Goal: Task Accomplishment & Management: Manage account settings

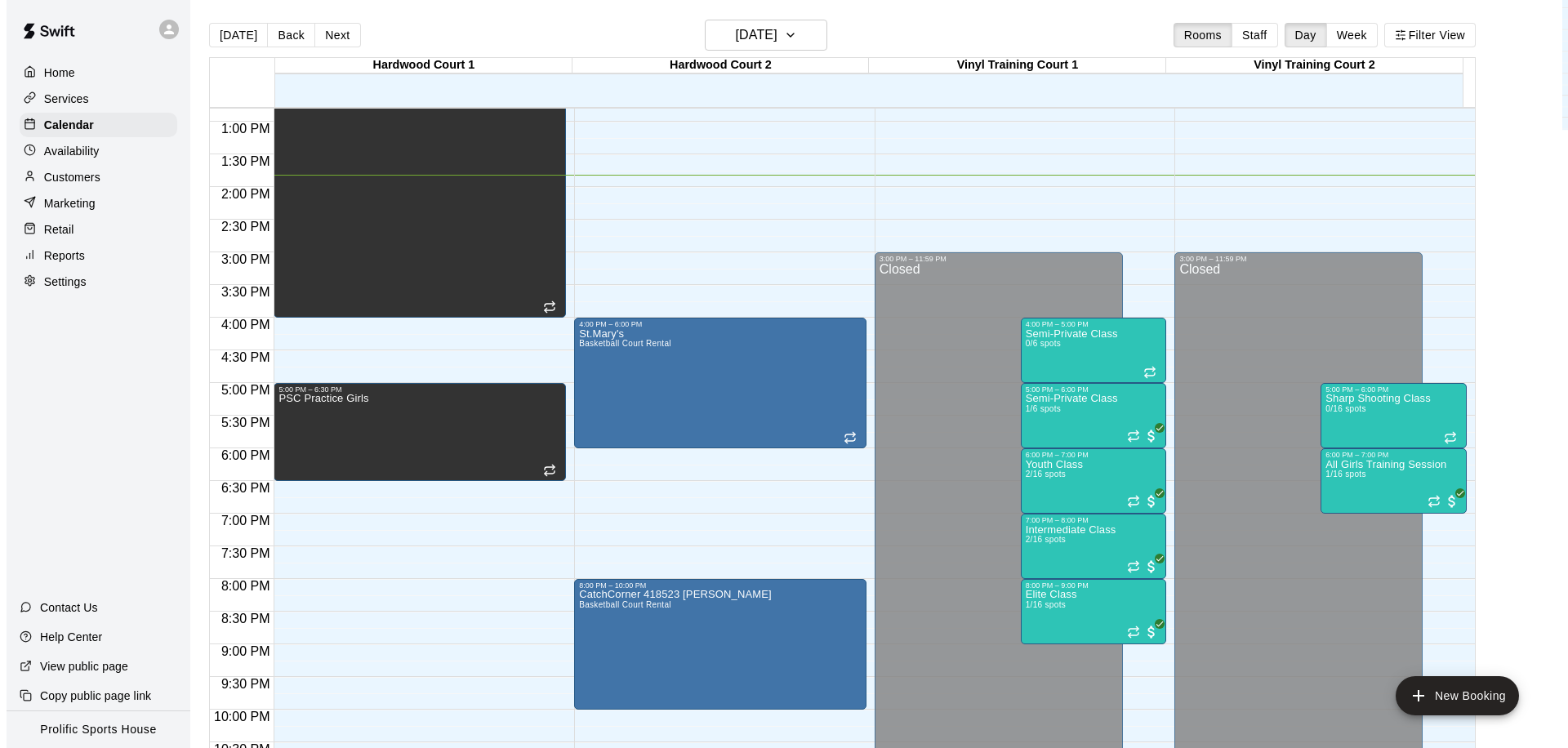
scroll to position [847, 0]
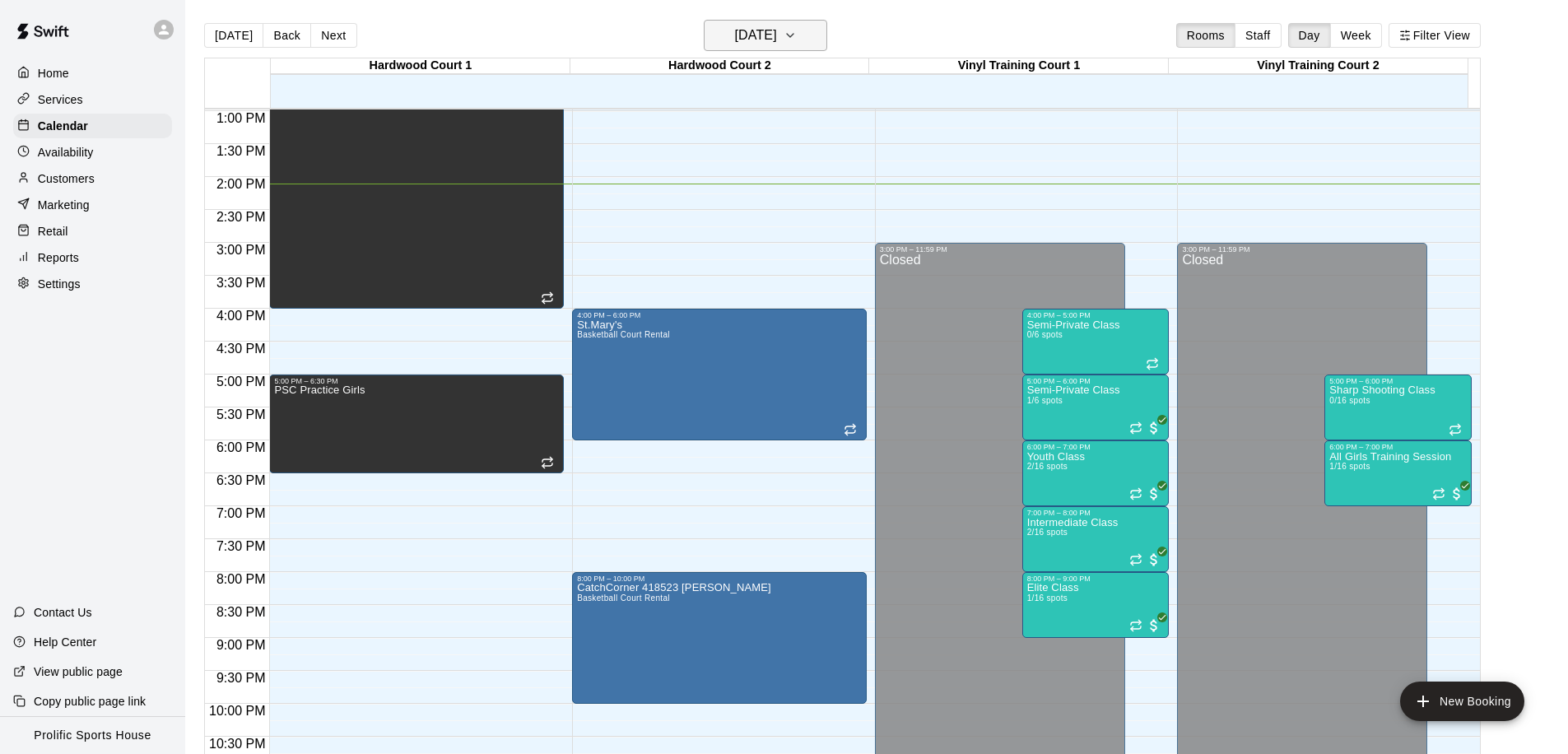
click at [740, 30] on h6 "[DATE]" at bounding box center [756, 35] width 42 height 23
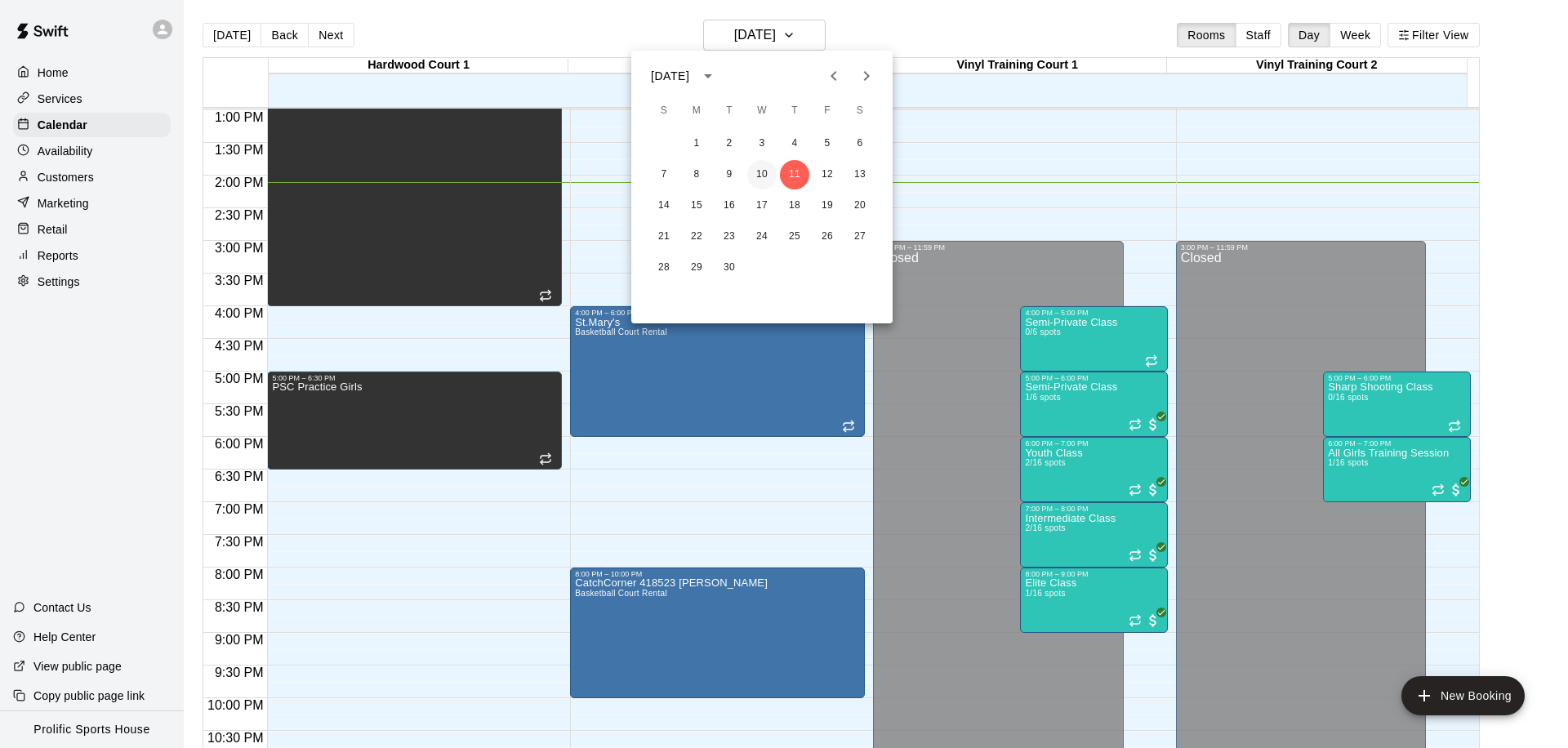
click at [759, 170] on button "10" at bounding box center [761, 175] width 29 height 29
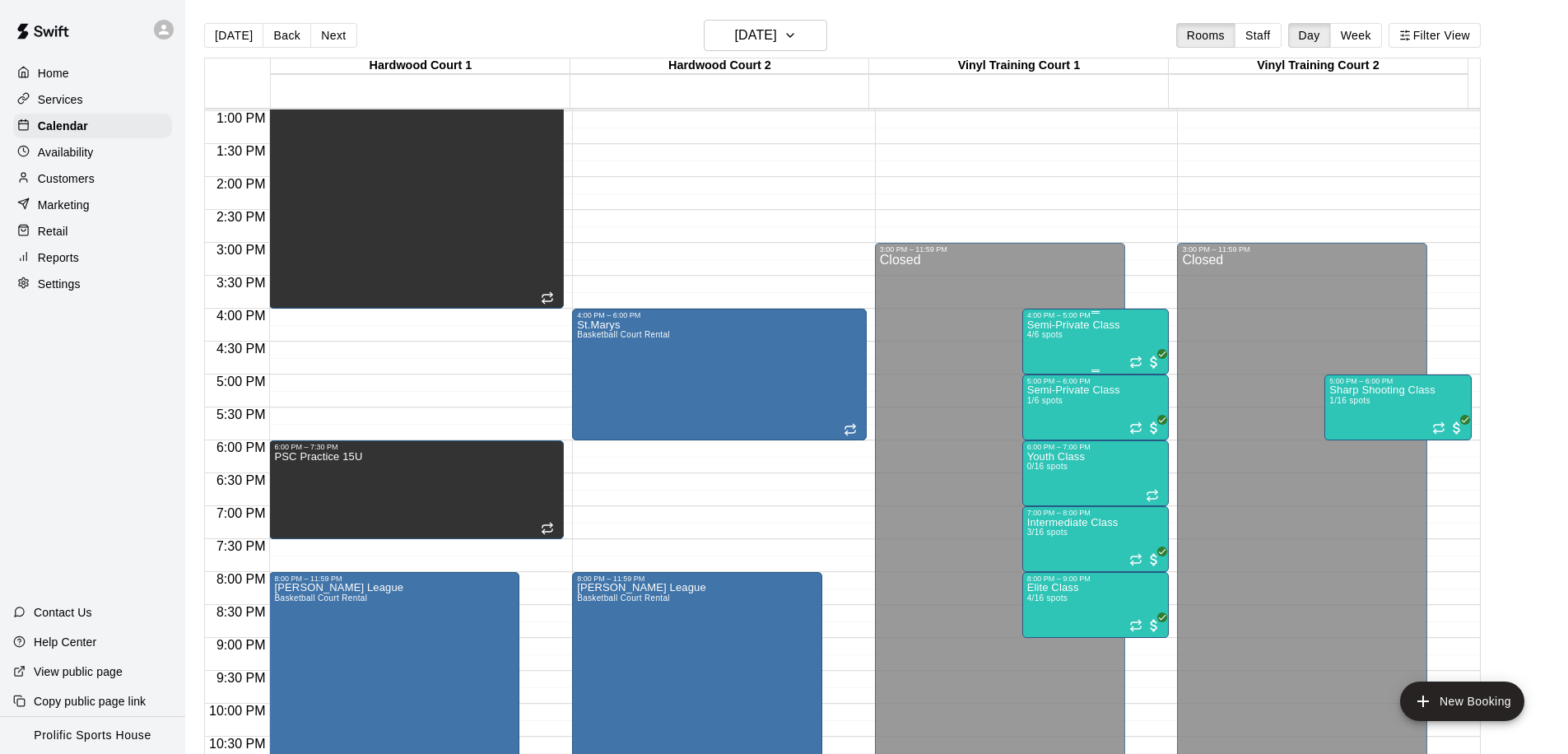
click at [1055, 342] on div "Semi-Private Class 4/6 spots" at bounding box center [1073, 696] width 93 height 754
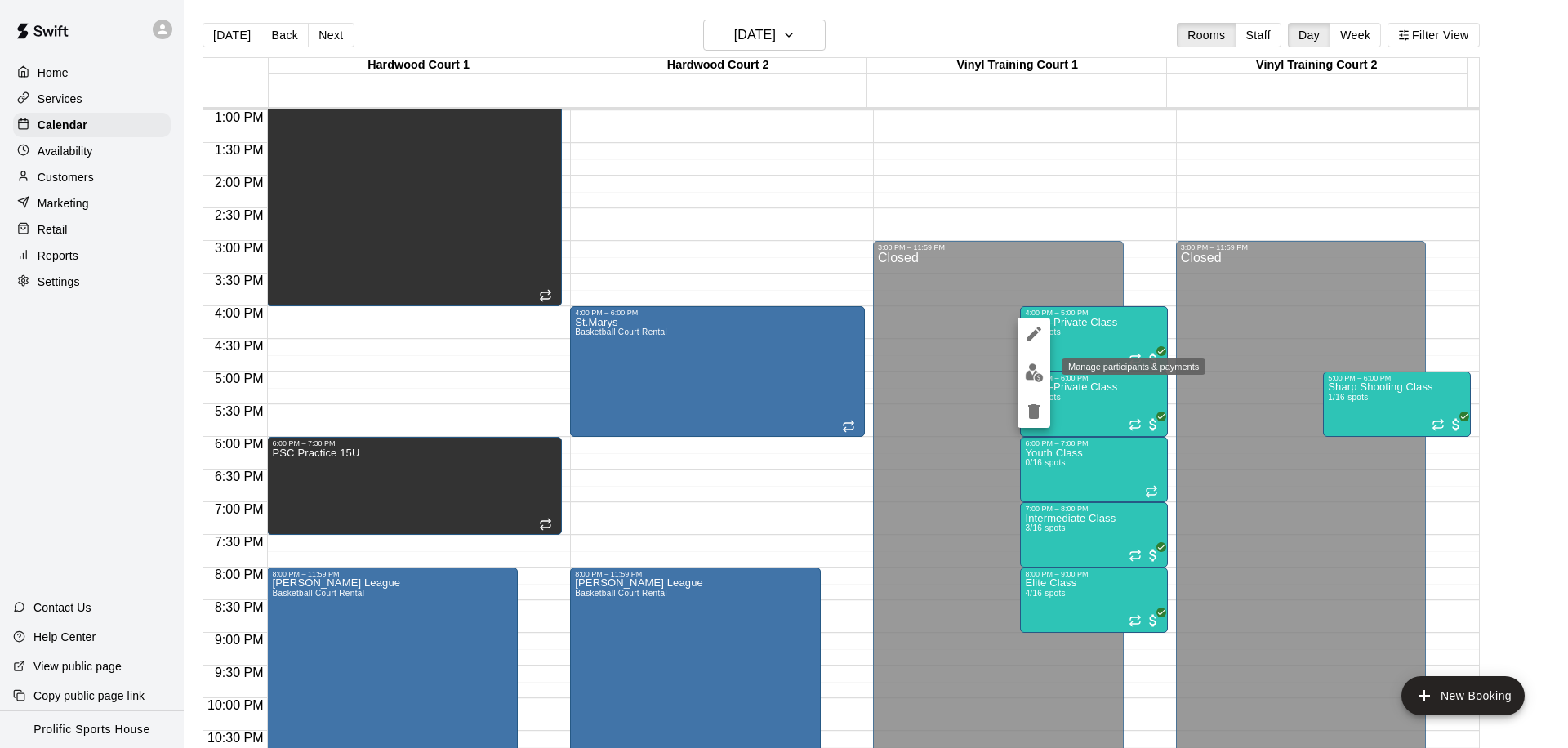
click at [1025, 373] on img "edit" at bounding box center [1034, 373] width 19 height 19
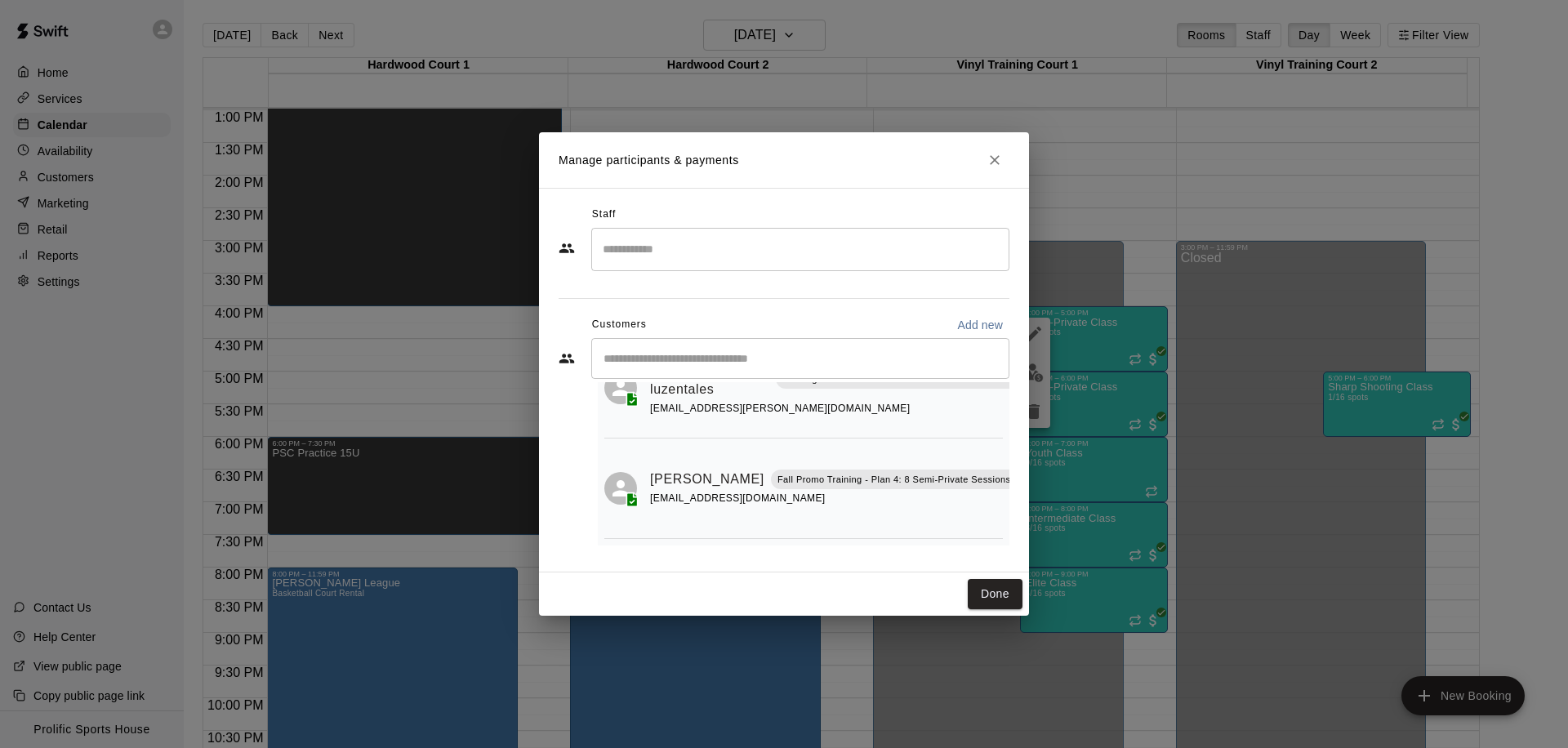
scroll to position [249, 0]
drag, startPoint x: 1118, startPoint y: 407, endPoint x: 1107, endPoint y: 405, distance: 11.2
click at [1118, 407] on div "Manage participants & payments Staff ​ Customers Add new ​ 4 customers (Capacit…" at bounding box center [784, 374] width 1568 height 748
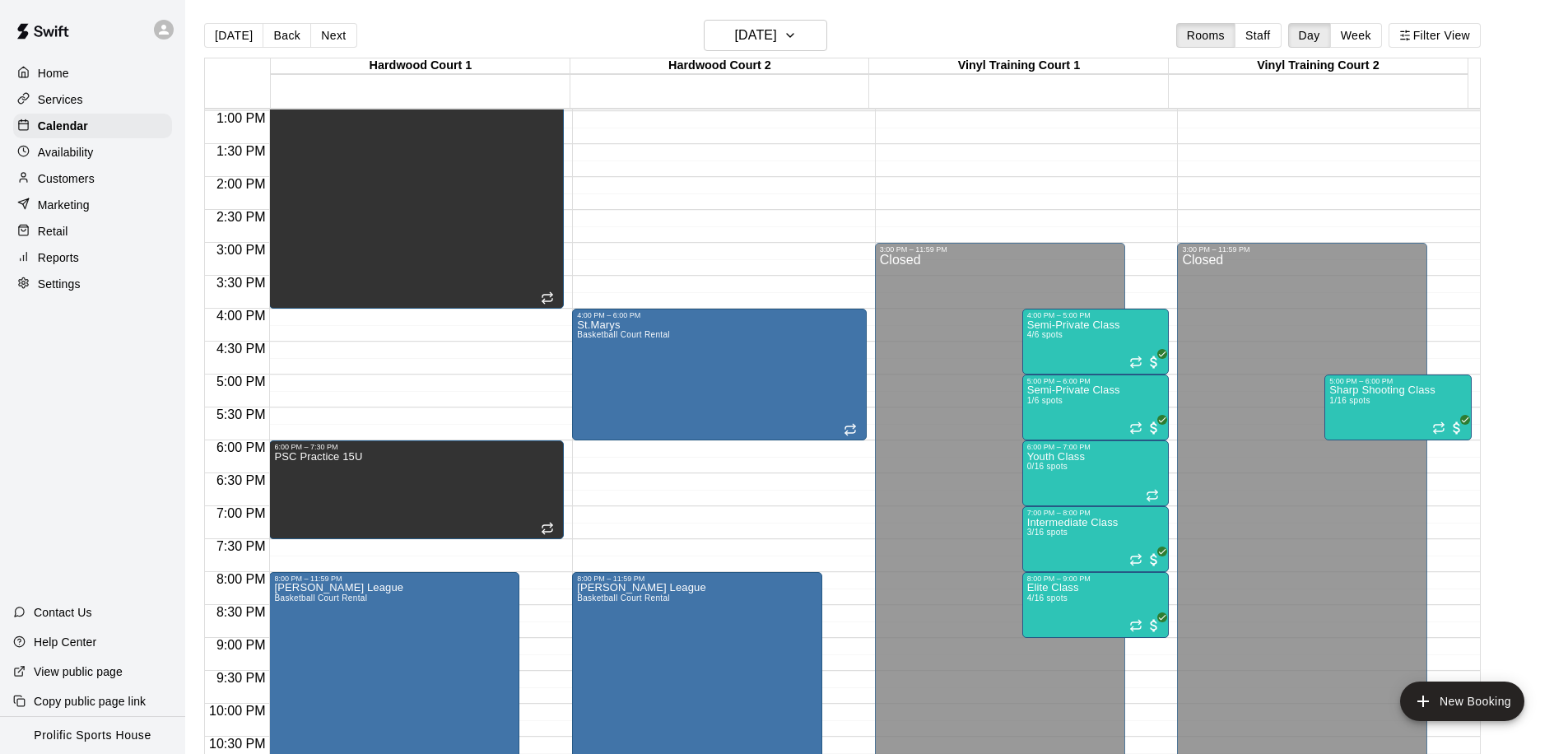
click at [1102, 404] on div "Semi-Private Class 1/6 spots" at bounding box center [1073, 762] width 93 height 754
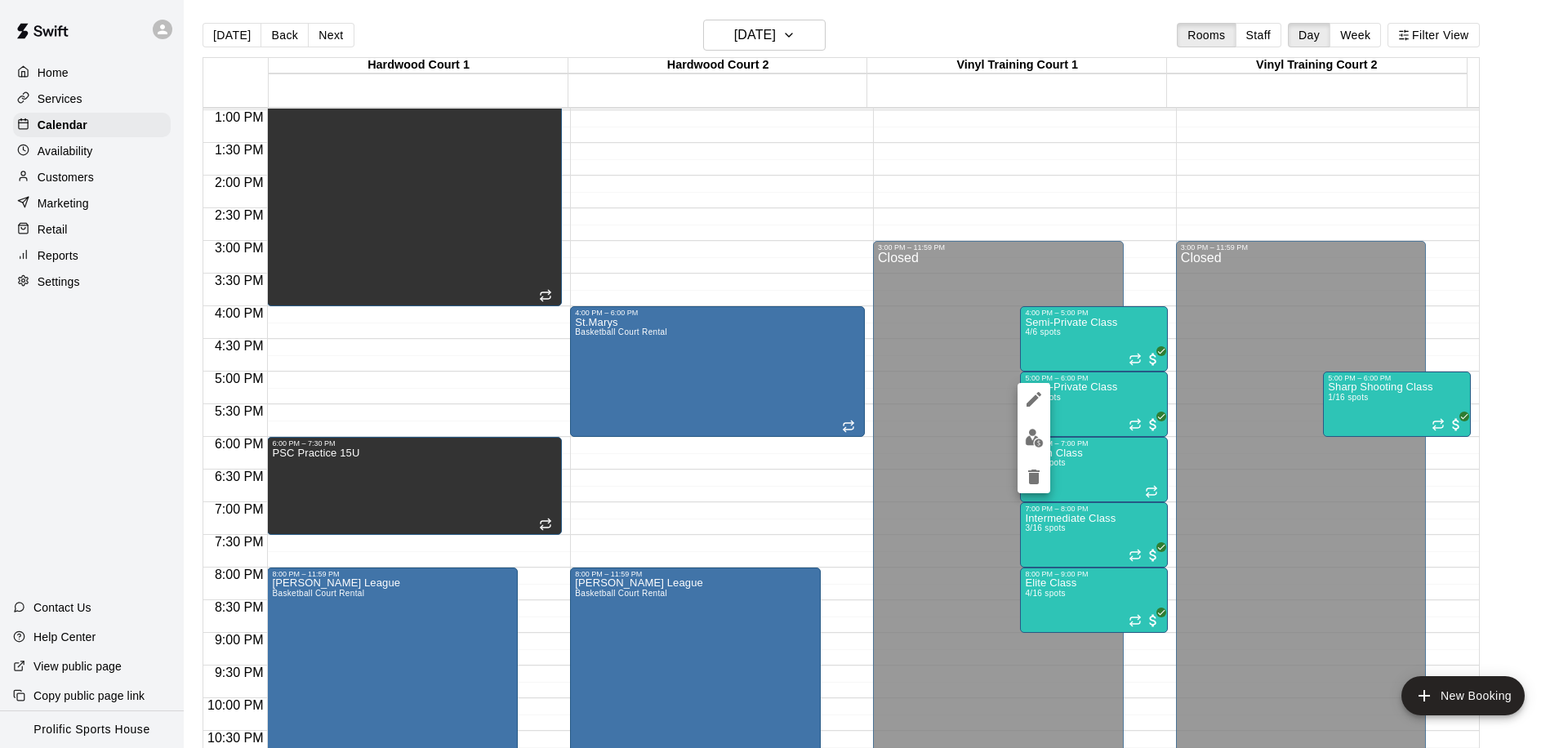
click at [1032, 438] on img "edit" at bounding box center [1034, 438] width 19 height 19
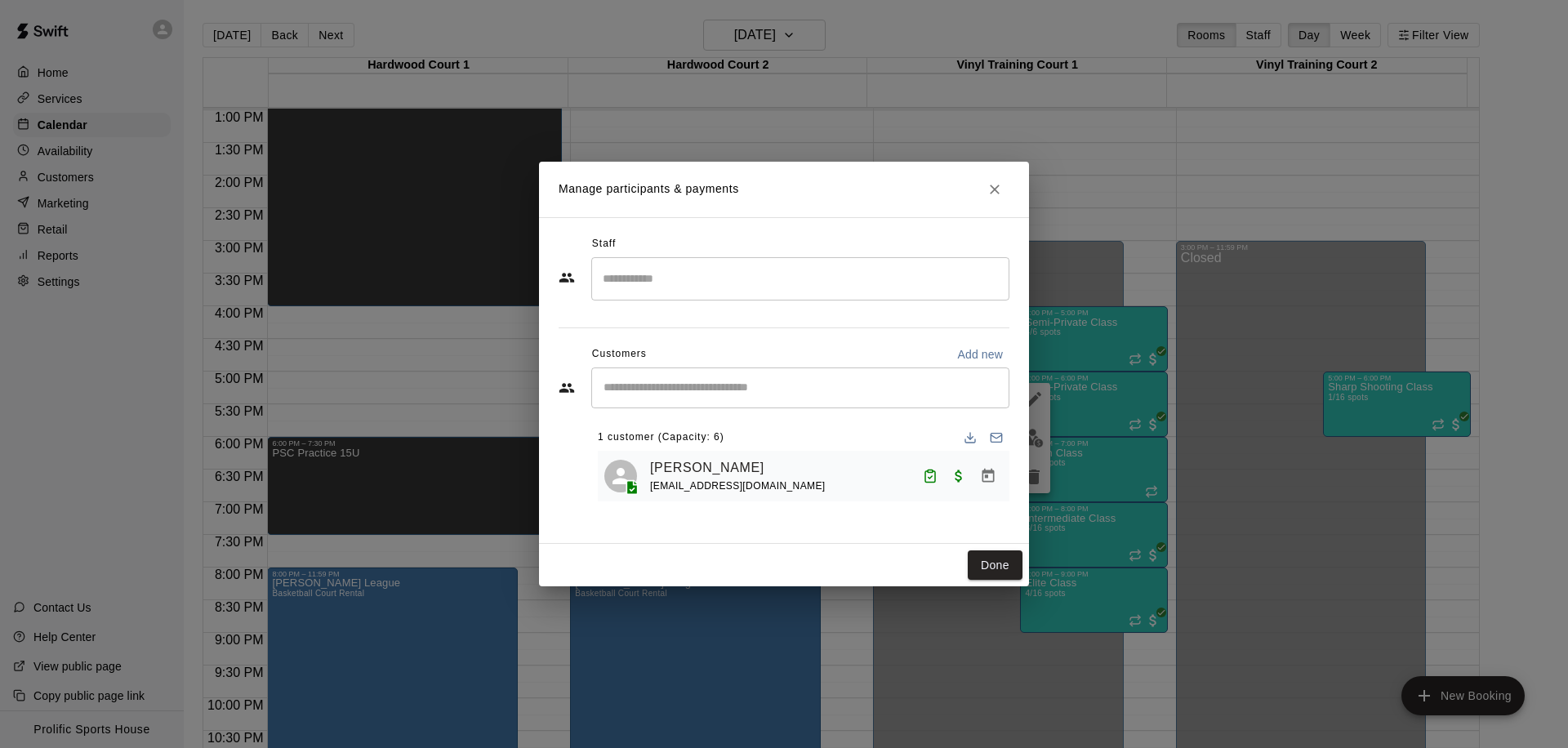
click at [1116, 411] on div "Manage participants & payments Staff ​ Customers Add new ​ 1 customer (Capacity…" at bounding box center [784, 374] width 1568 height 748
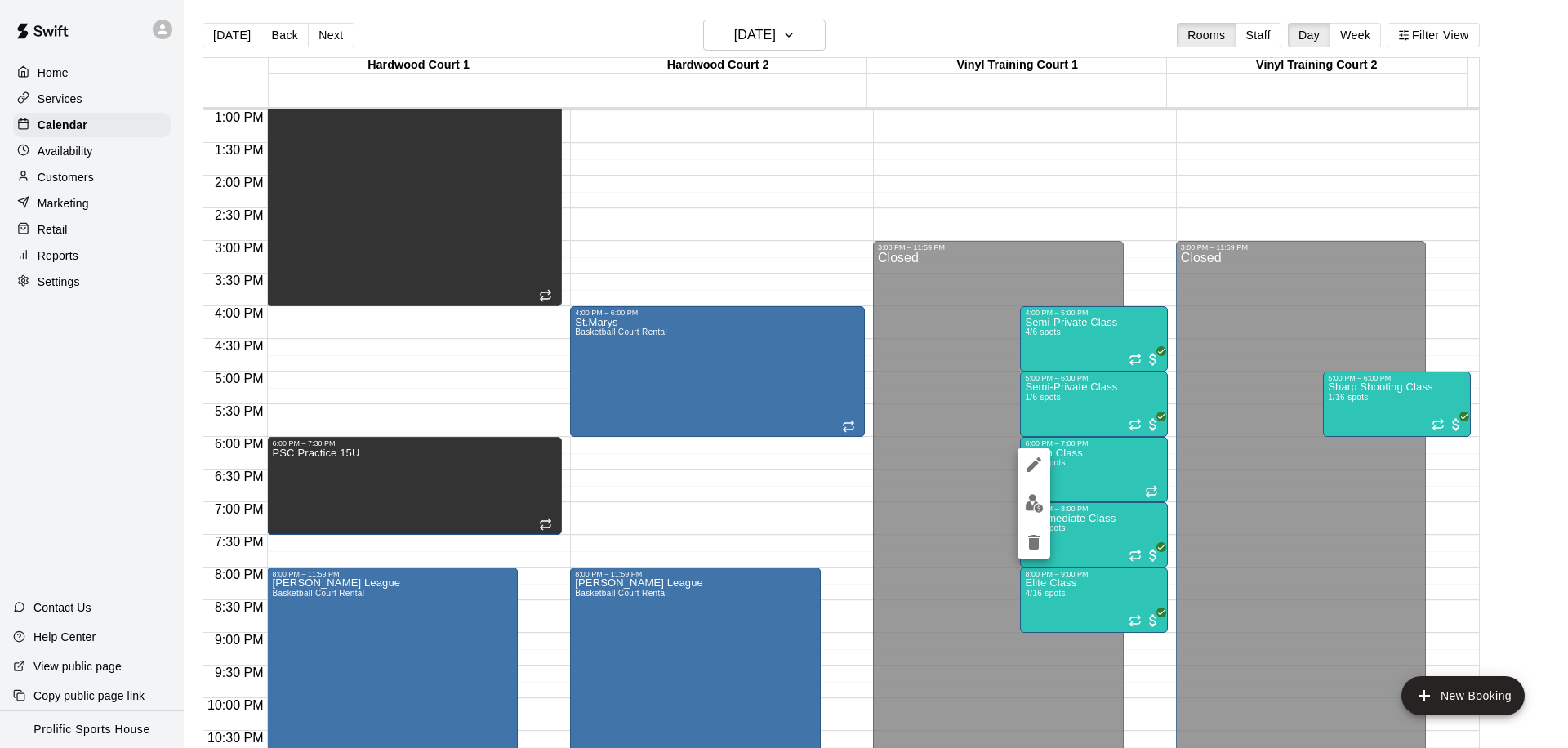
click at [1104, 485] on div at bounding box center [784, 374] width 1568 height 748
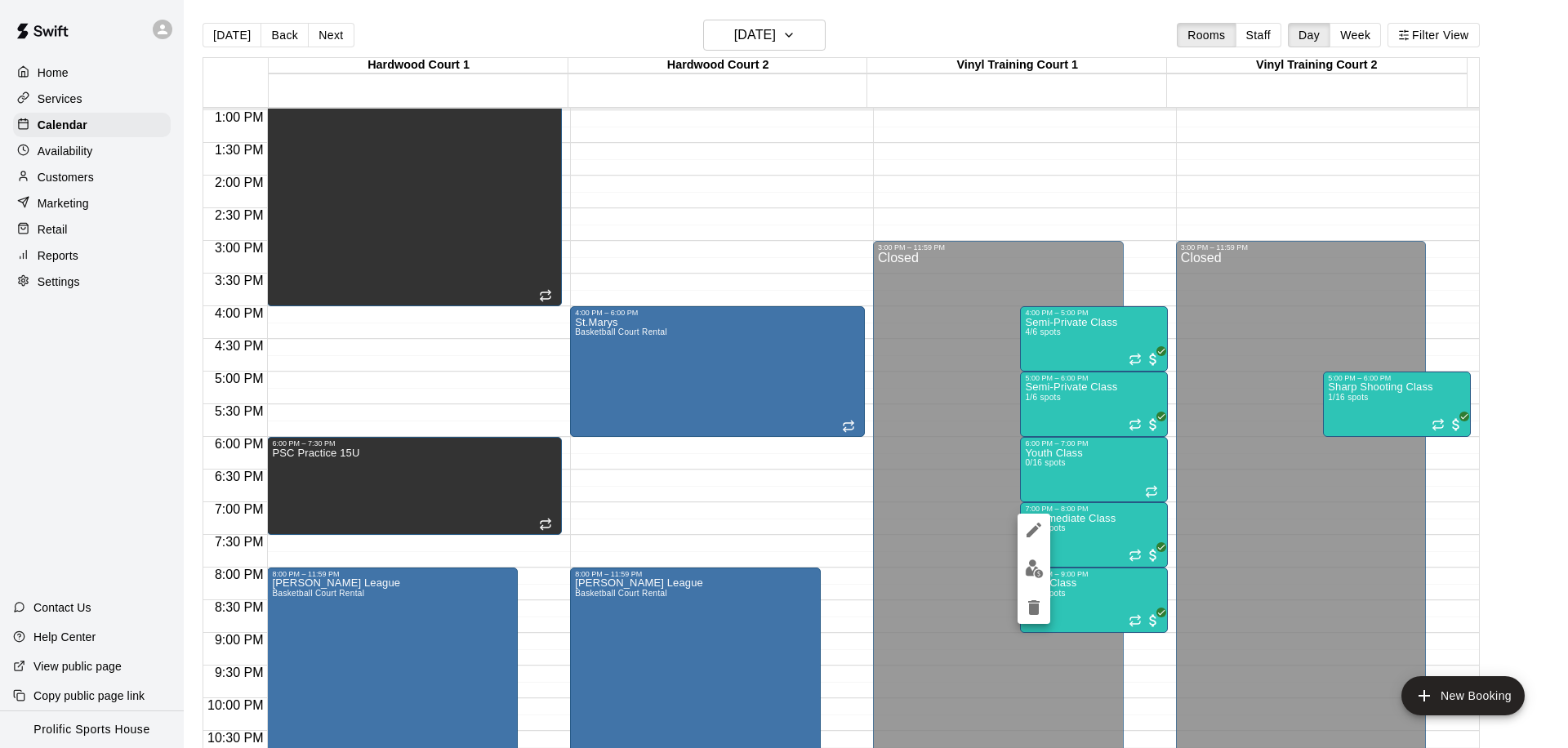
click at [1134, 587] on div at bounding box center [784, 374] width 1568 height 748
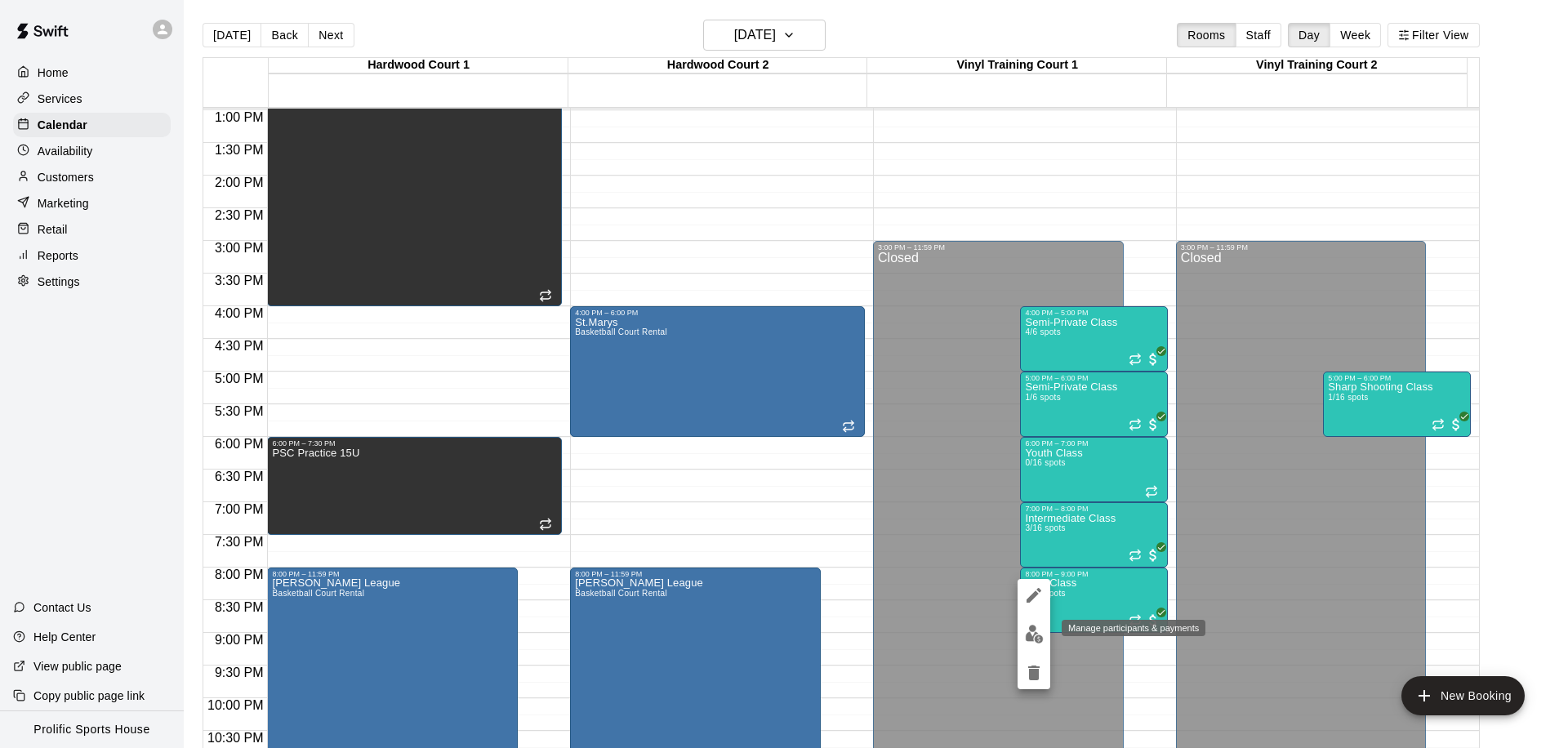
click at [1033, 633] on img "edit" at bounding box center [1034, 634] width 19 height 19
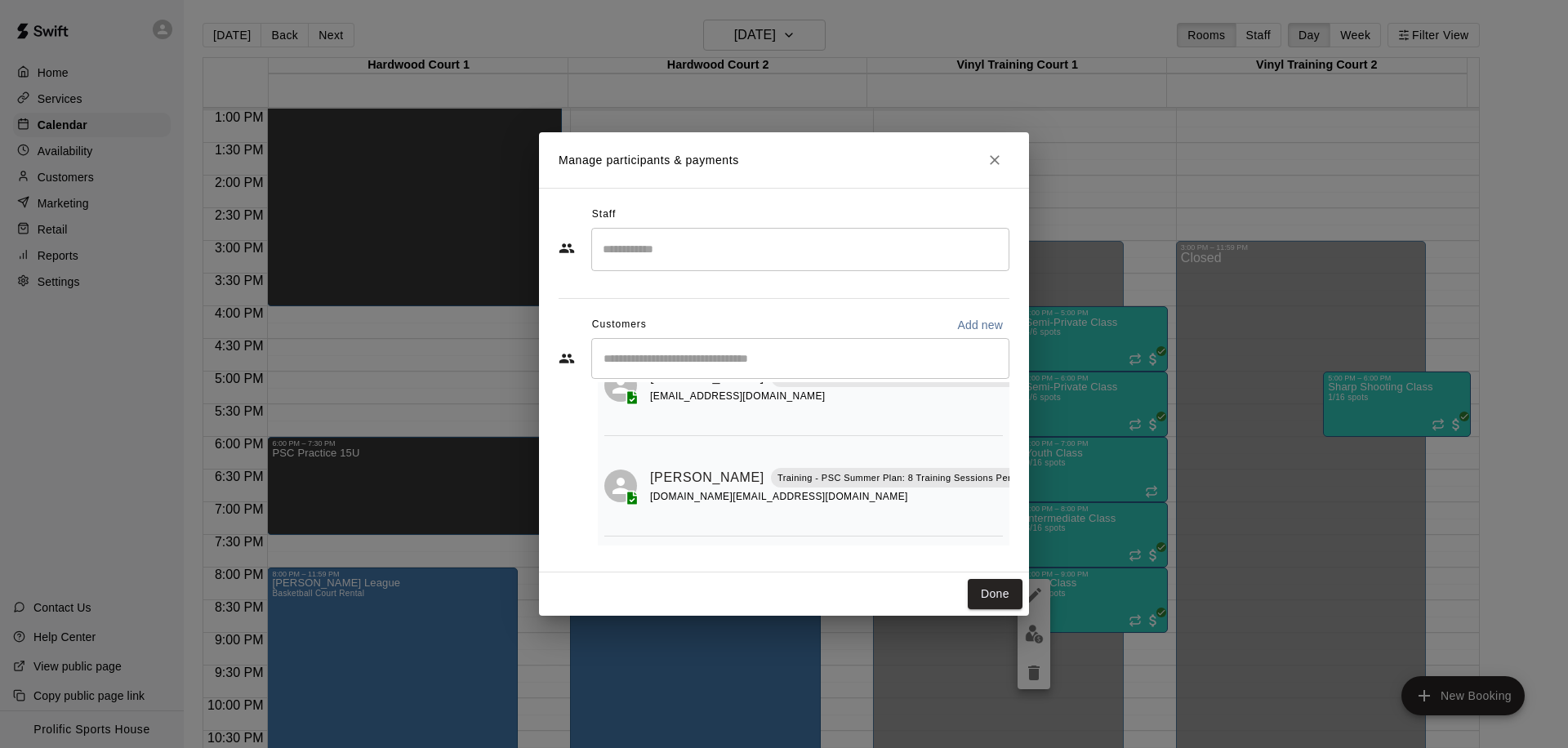
scroll to position [186, 43]
click at [1004, 482] on span "Paid with Credit" at bounding box center [1018, 483] width 29 height 14
click at [1012, 516] on icon "Manage bookings & payment" at bounding box center [1018, 514] width 12 height 14
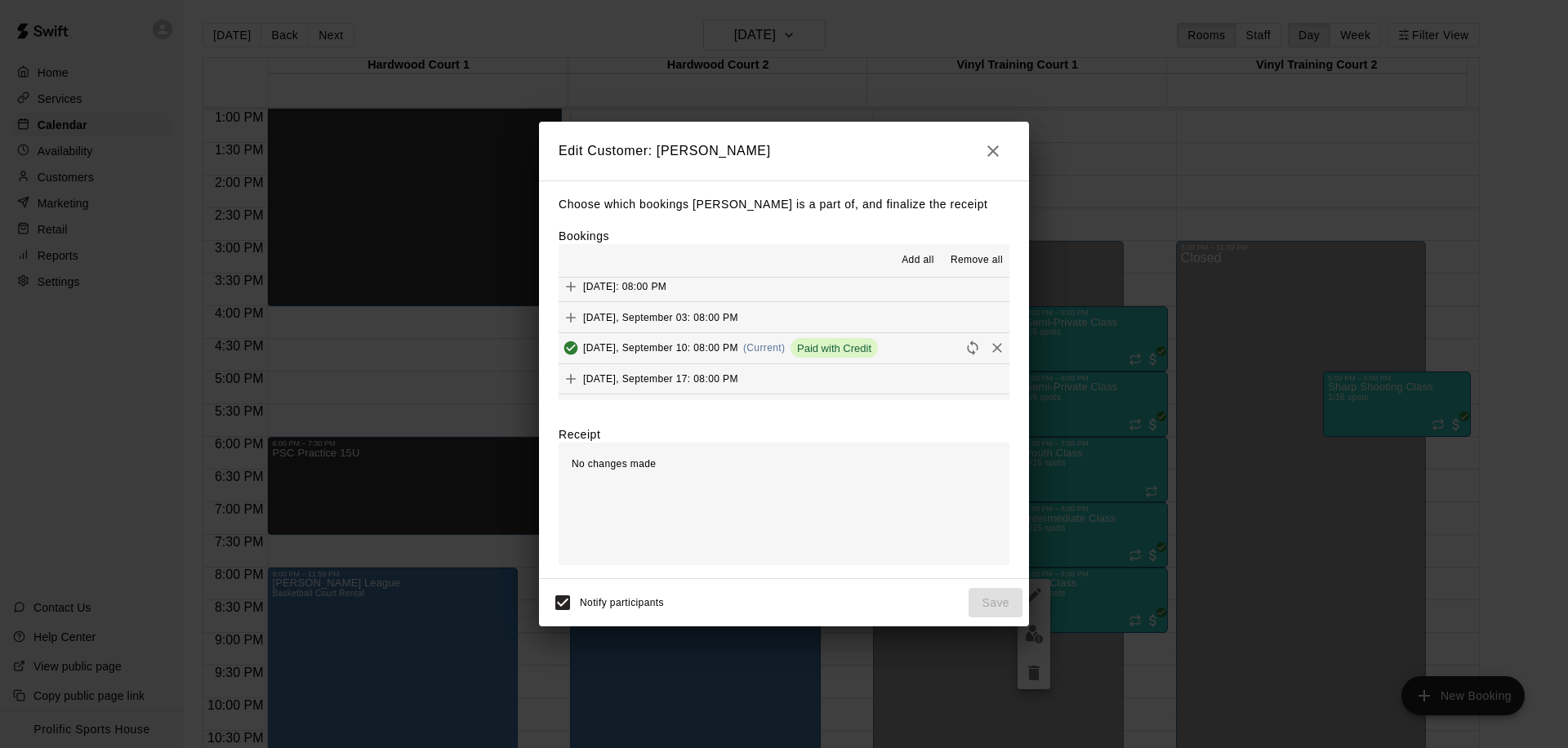
scroll to position [509, 0]
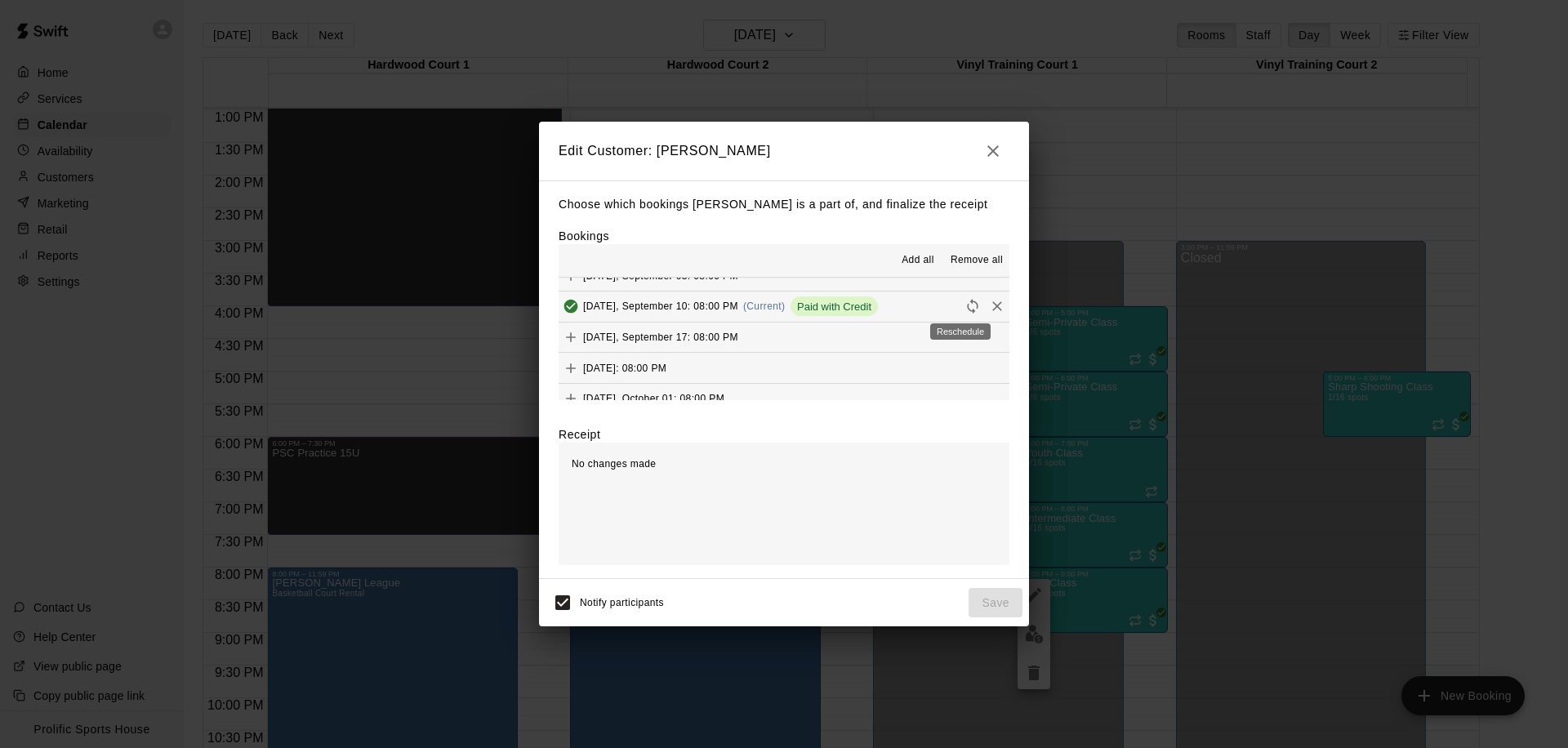
click at [967, 302] on icon "Reschedule" at bounding box center [972, 307] width 10 height 15
click at [989, 305] on icon "Remove" at bounding box center [997, 306] width 16 height 16
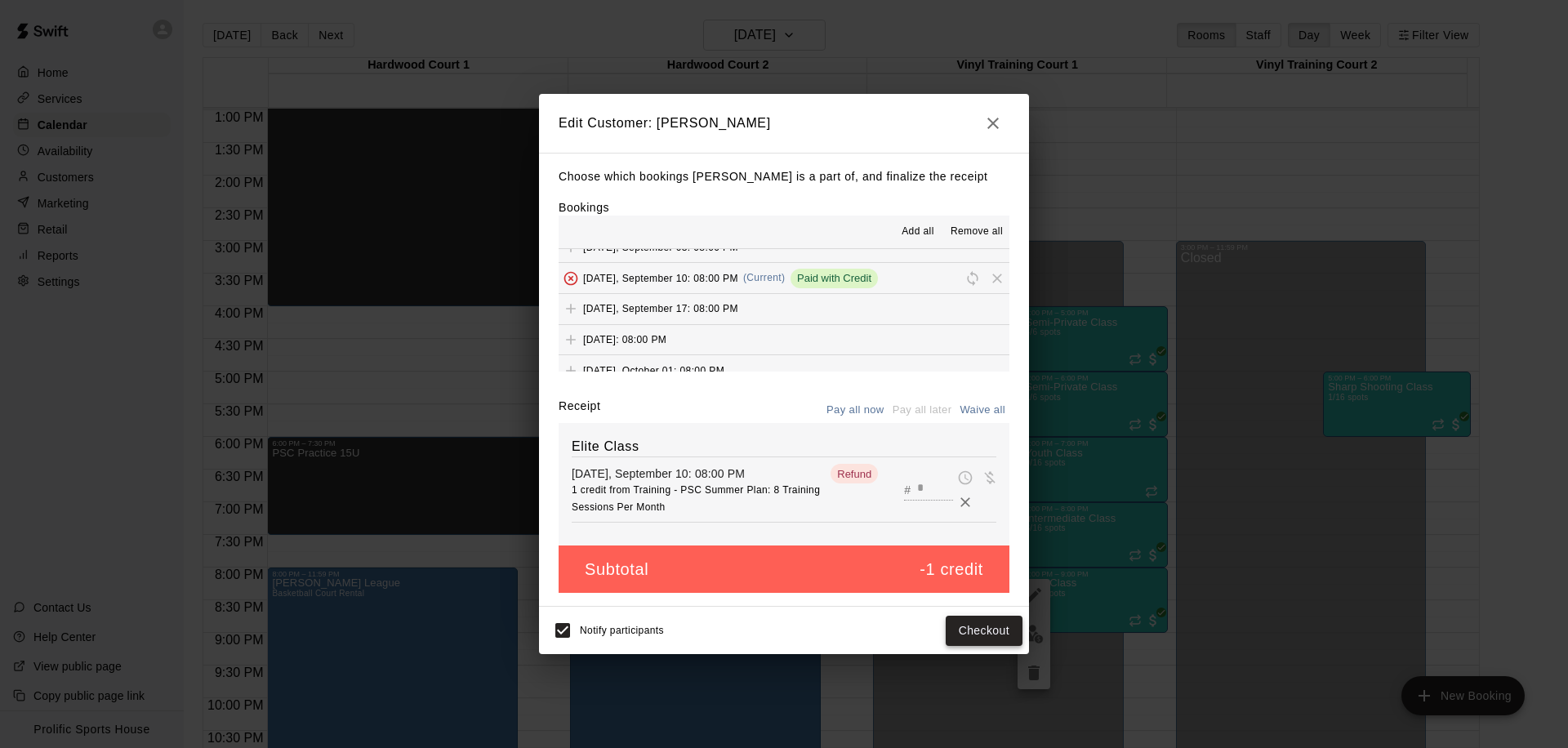
click at [973, 637] on button "Checkout" at bounding box center [984, 631] width 77 height 30
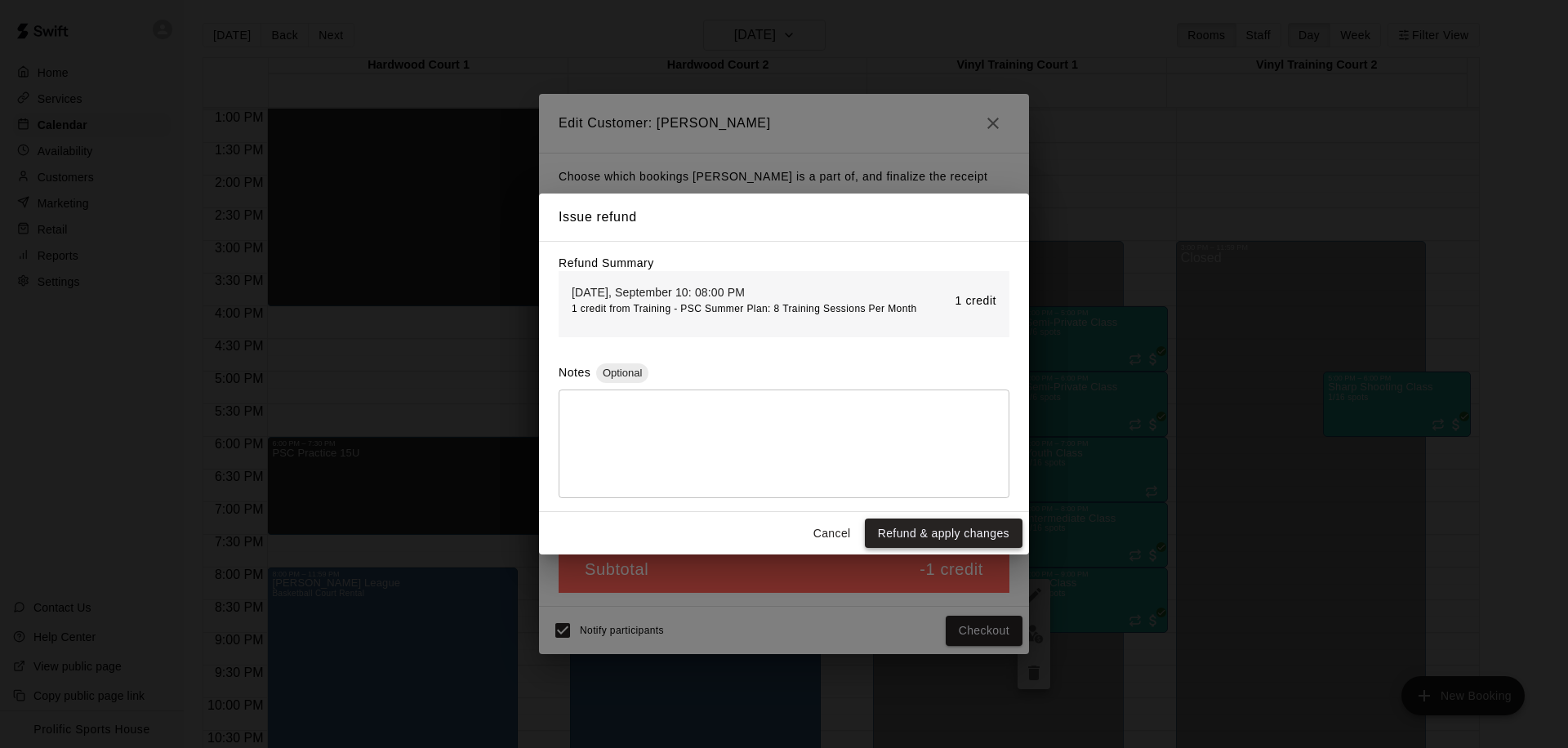
click at [926, 536] on button "Refund & apply changes" at bounding box center [944, 534] width 158 height 30
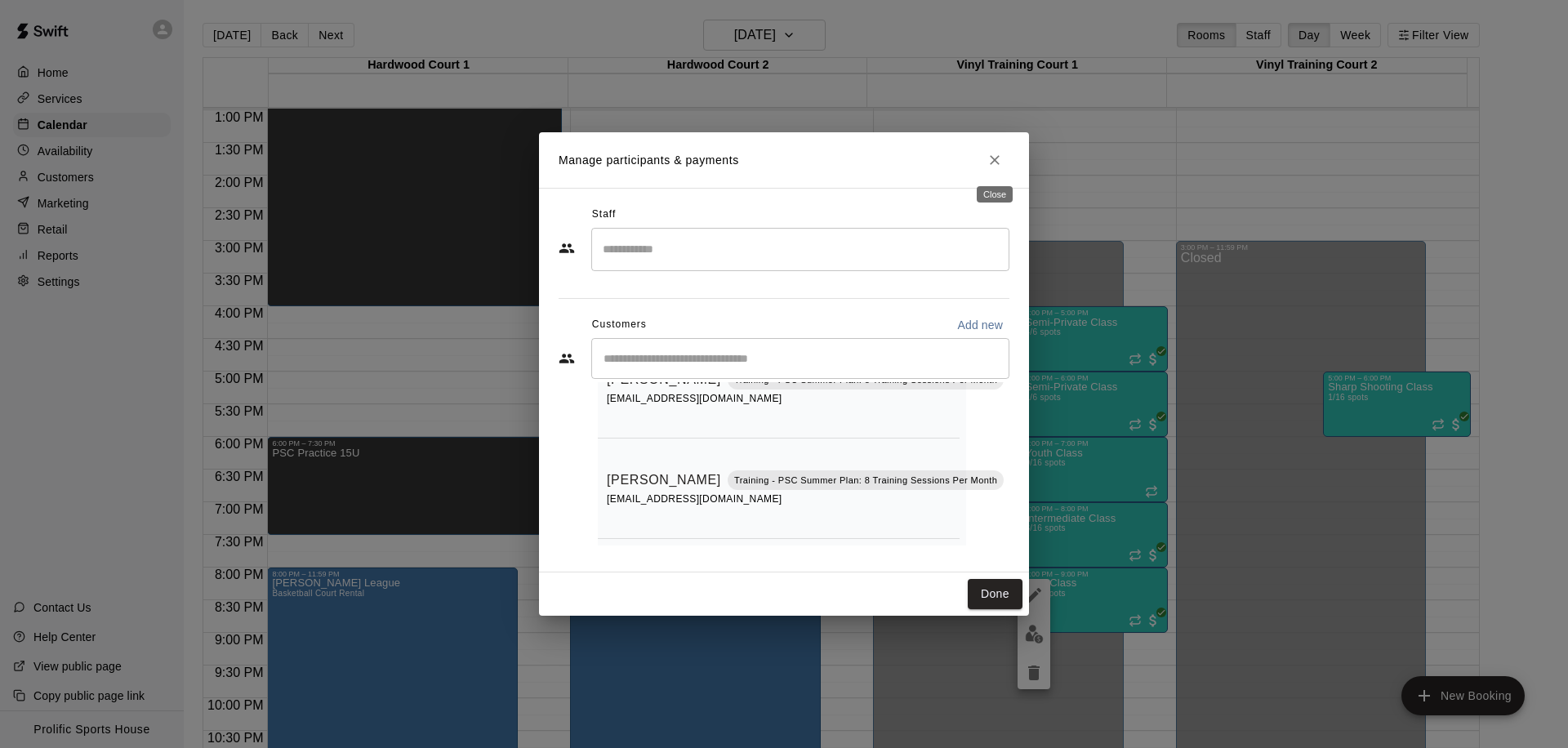
click at [994, 160] on icon "Close" at bounding box center [995, 160] width 9 height 9
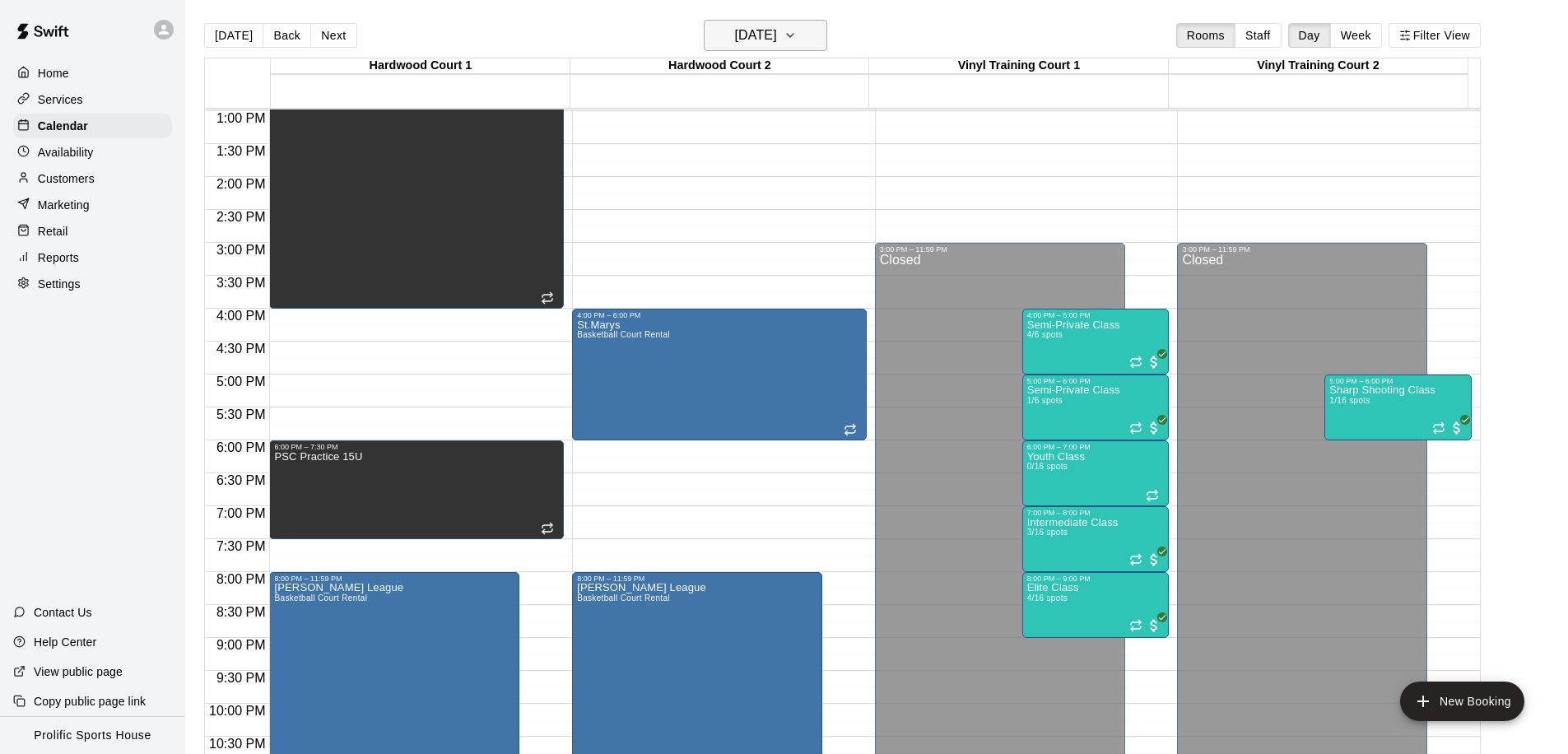
click at [777, 41] on h6 "[DATE]" at bounding box center [756, 35] width 42 height 23
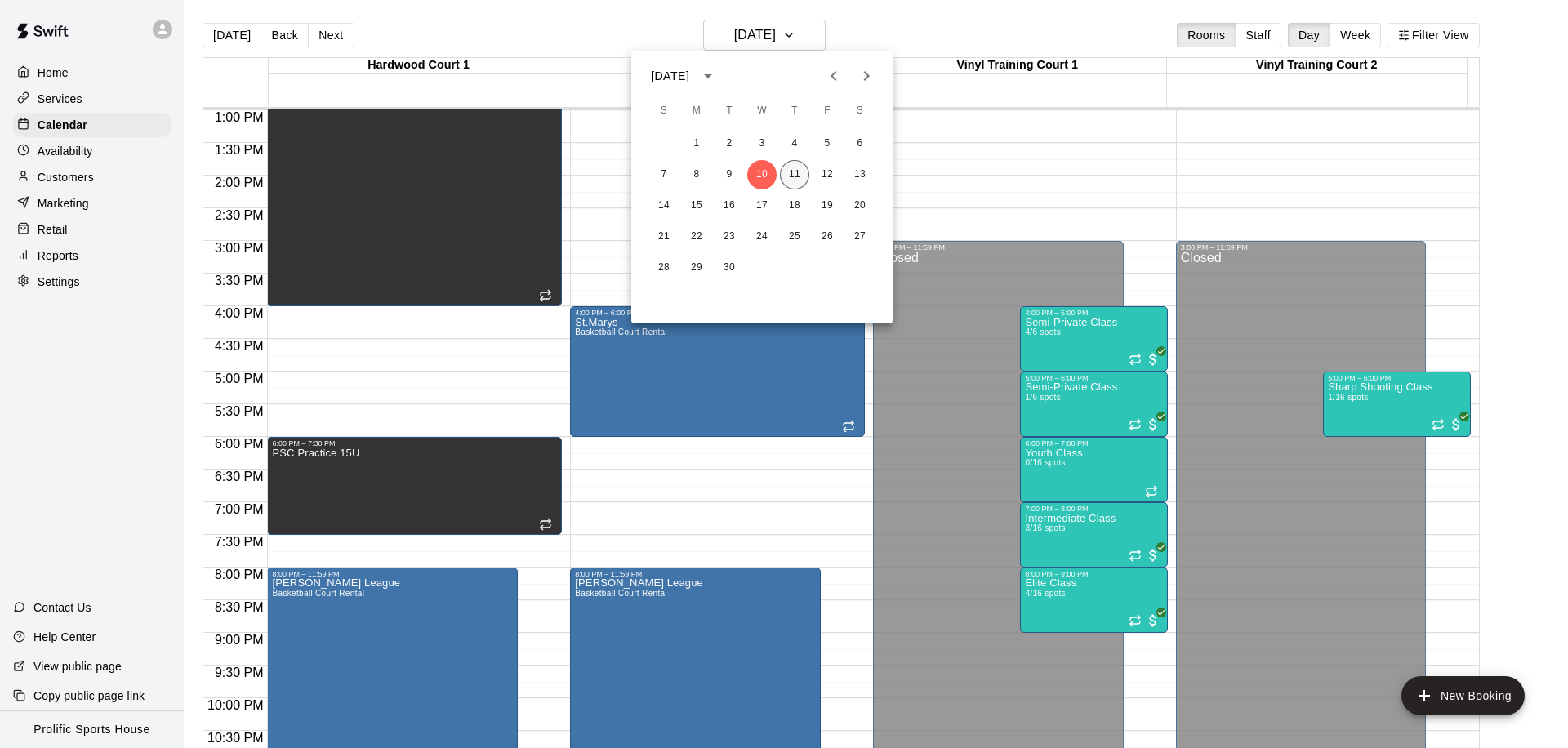
click at [796, 174] on button "11" at bounding box center [794, 175] width 29 height 29
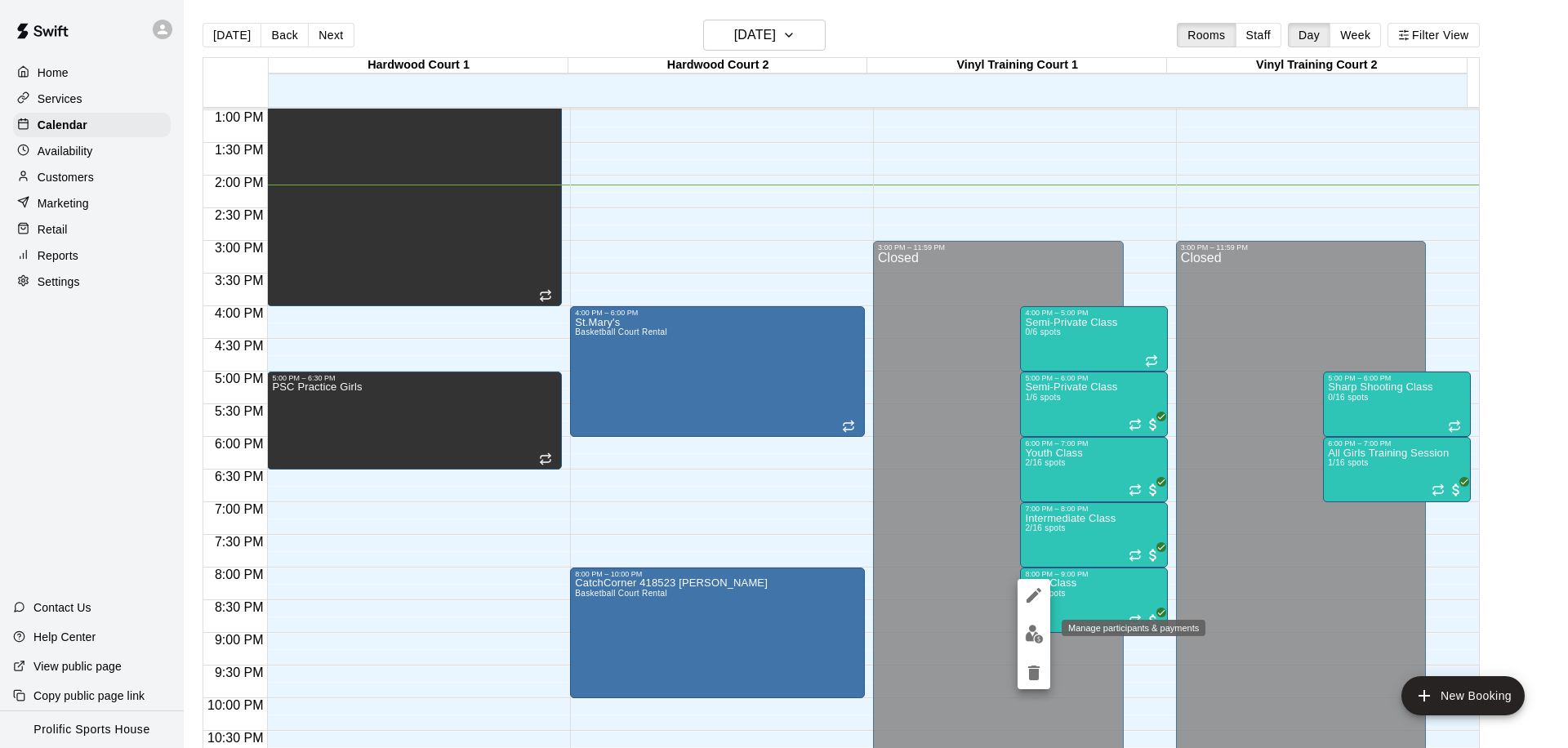
click at [1035, 629] on img "edit" at bounding box center [1034, 634] width 19 height 19
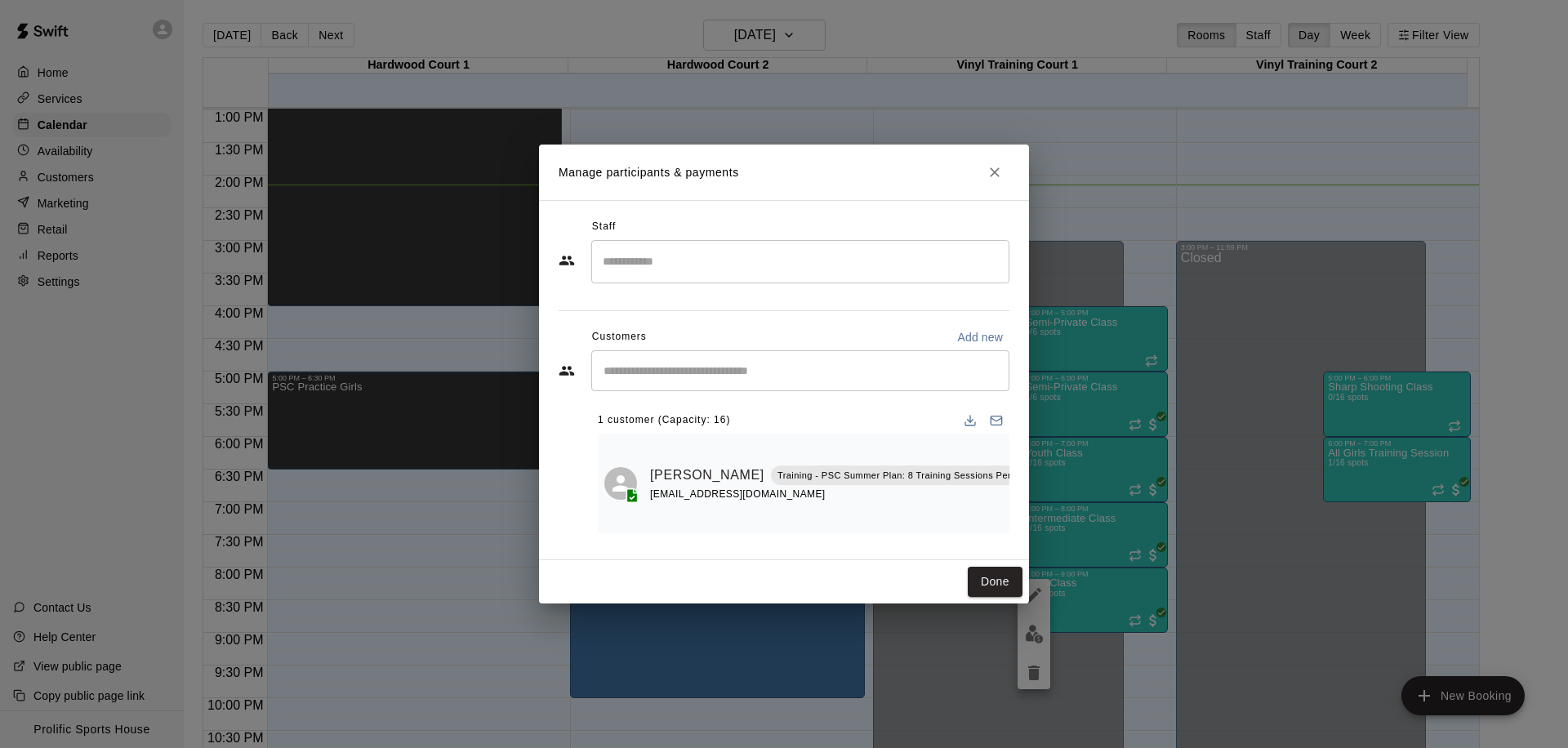
click at [761, 255] on input "Search staff" at bounding box center [800, 262] width 403 height 28
type input "*"
click at [810, 234] on div "Staff" at bounding box center [784, 227] width 450 height 26
click at [754, 366] on input "Start typing to search customers..." at bounding box center [800, 370] width 403 height 16
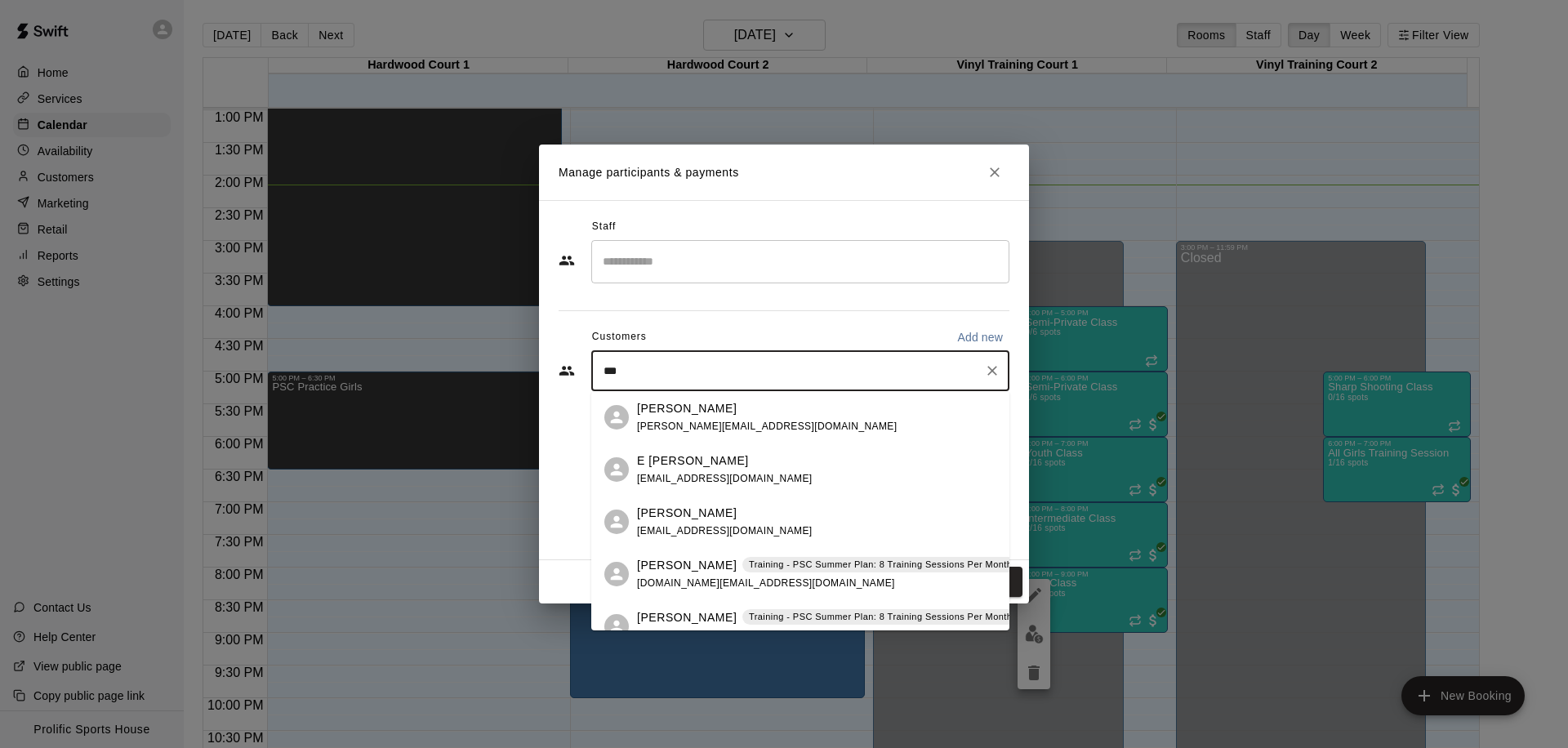
type input "****"
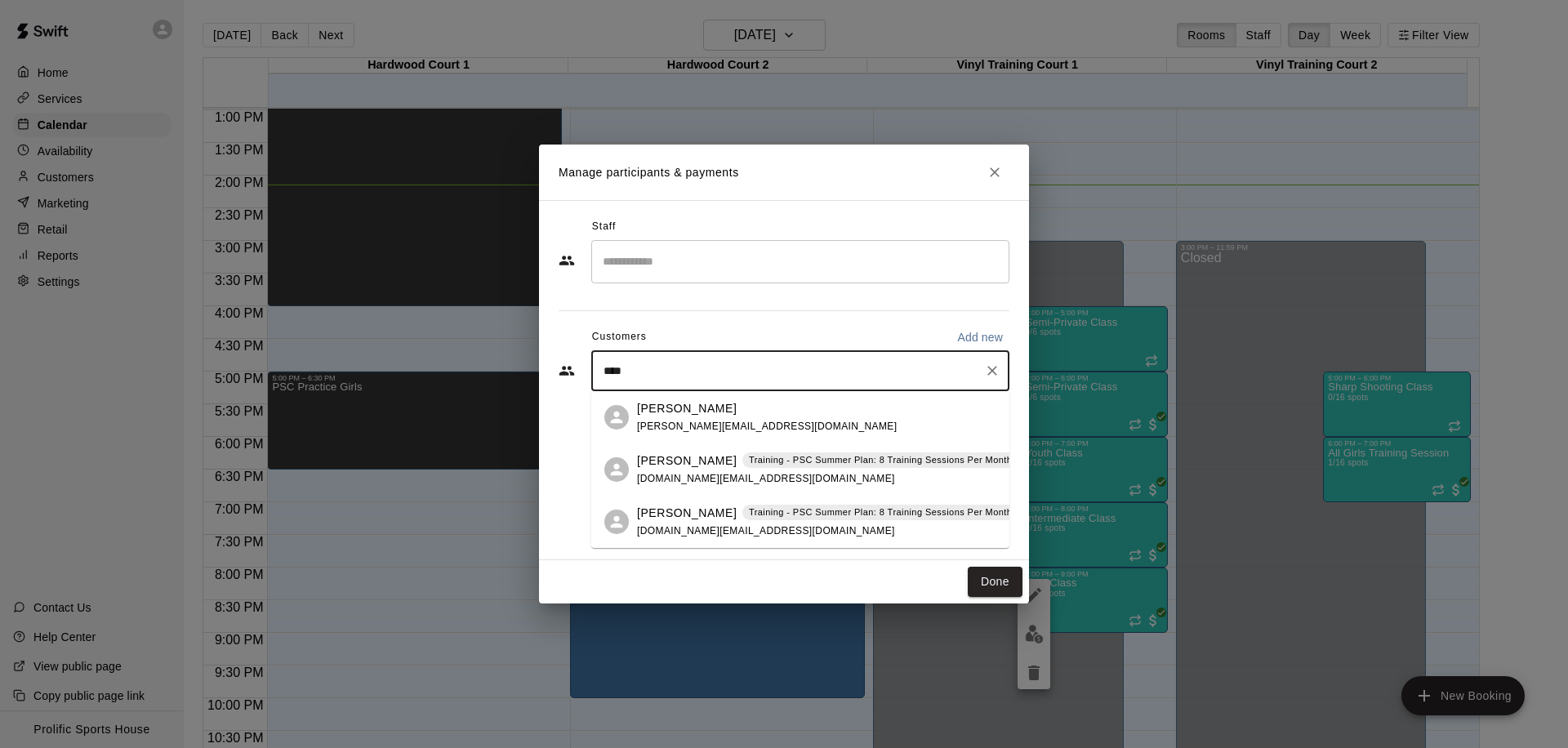
click at [716, 479] on span "[DOMAIN_NAME][EMAIL_ADDRESS][DOMAIN_NAME]" at bounding box center [766, 479] width 258 height 11
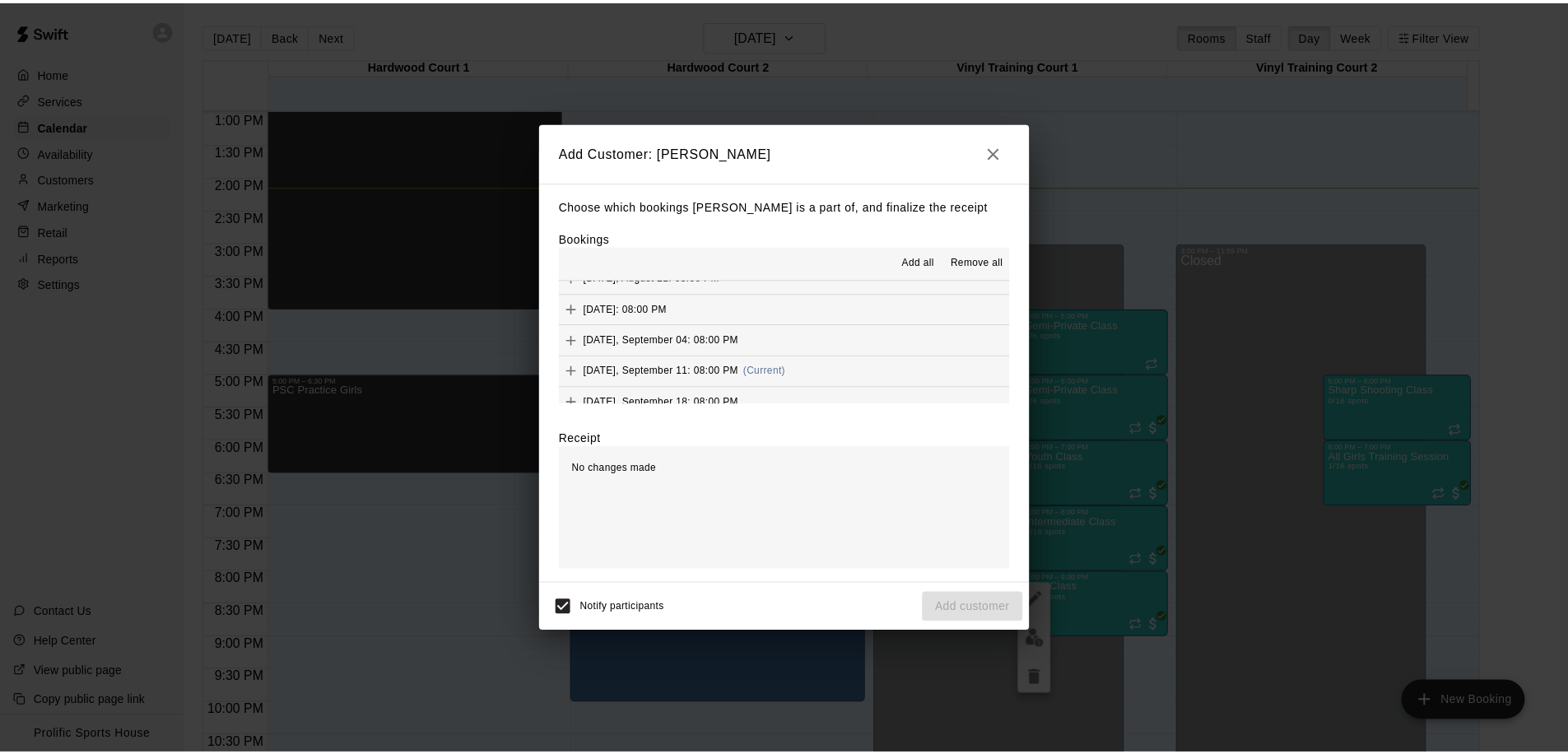
scroll to position [458, 0]
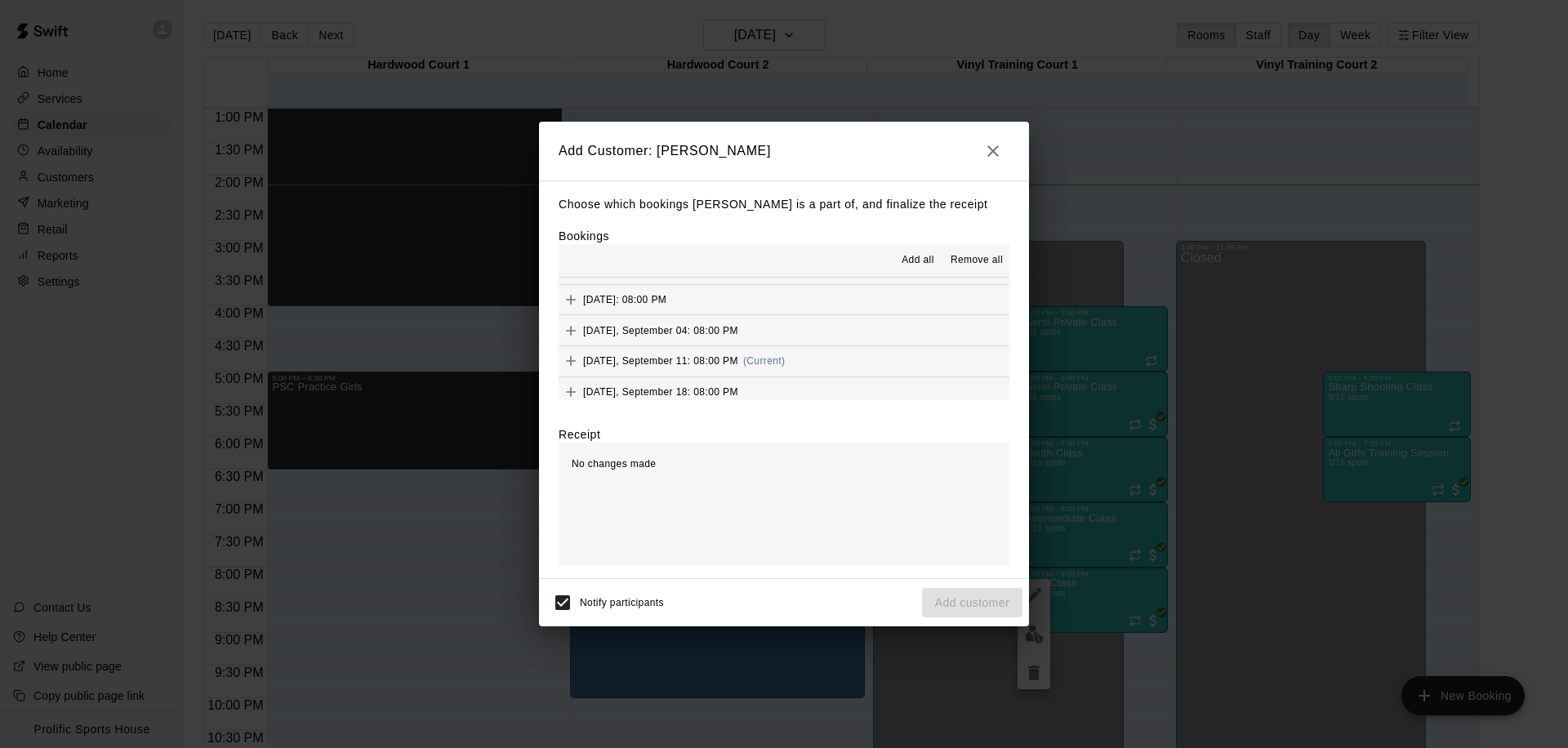
click at [826, 360] on button "[DATE], September 11: 08:00 PM (Current)" at bounding box center [784, 361] width 450 height 30
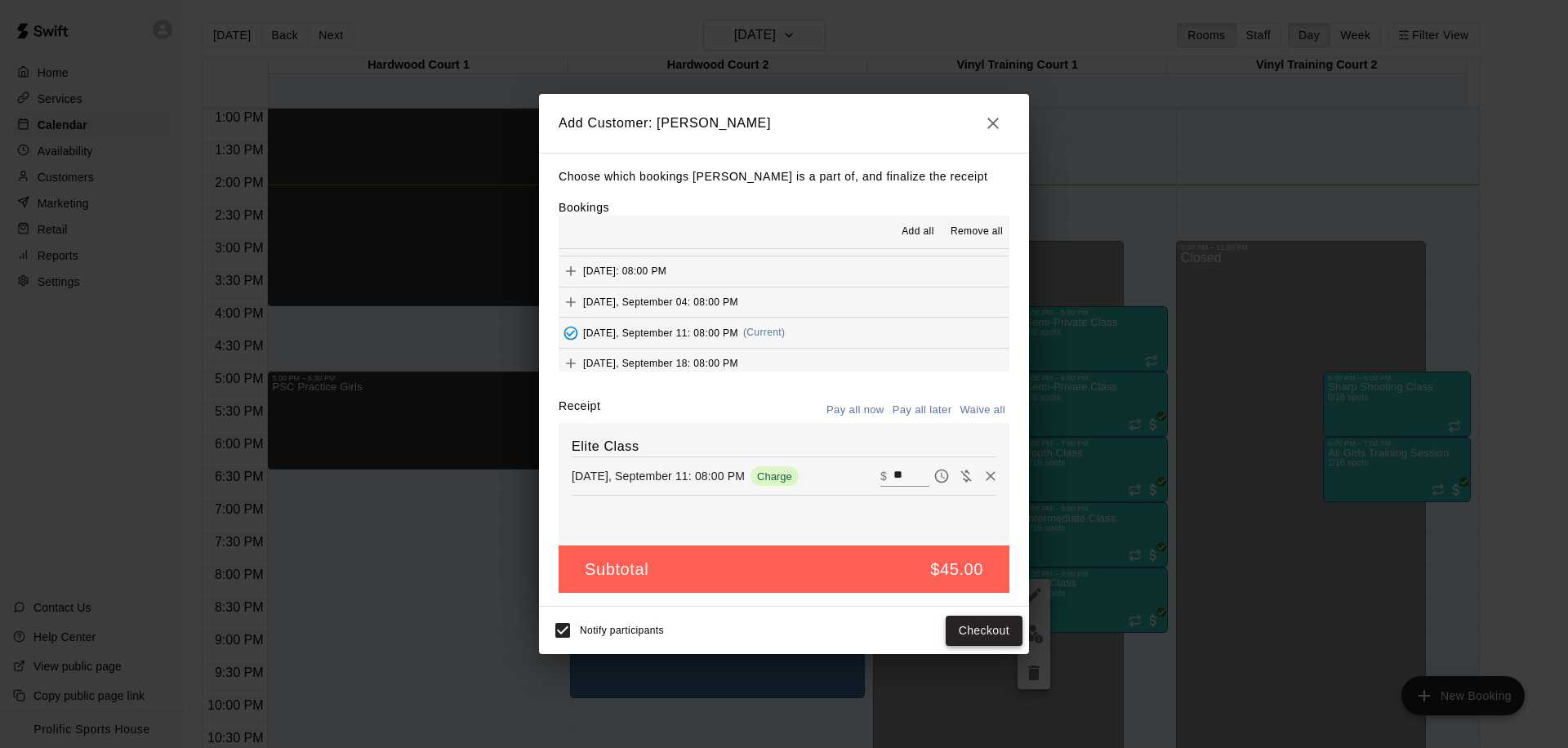
click at [980, 640] on button "Checkout" at bounding box center [984, 631] width 77 height 30
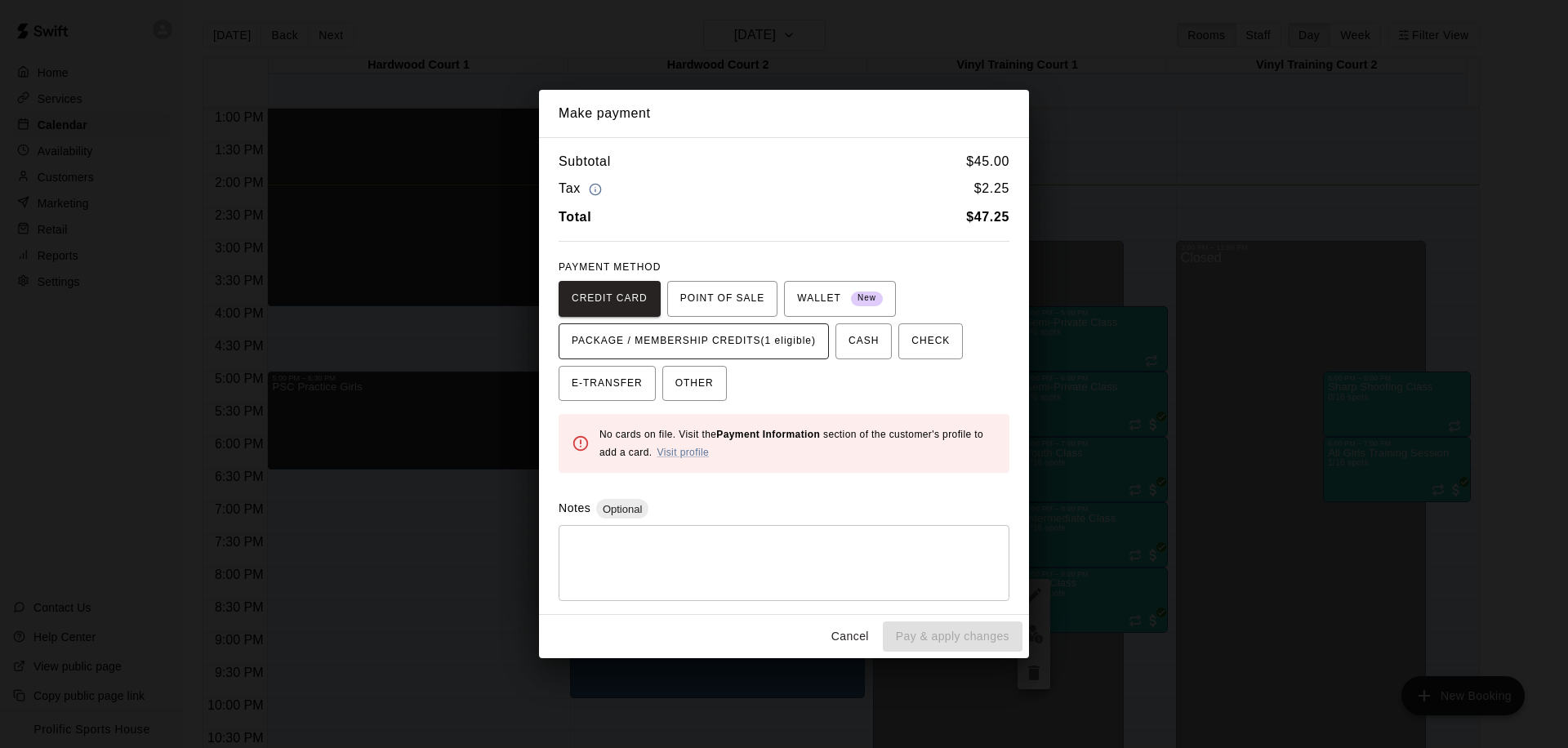
click at [712, 343] on span "PACKAGE / MEMBERSHIP CREDITS (1 eligible)" at bounding box center [693, 342] width 244 height 26
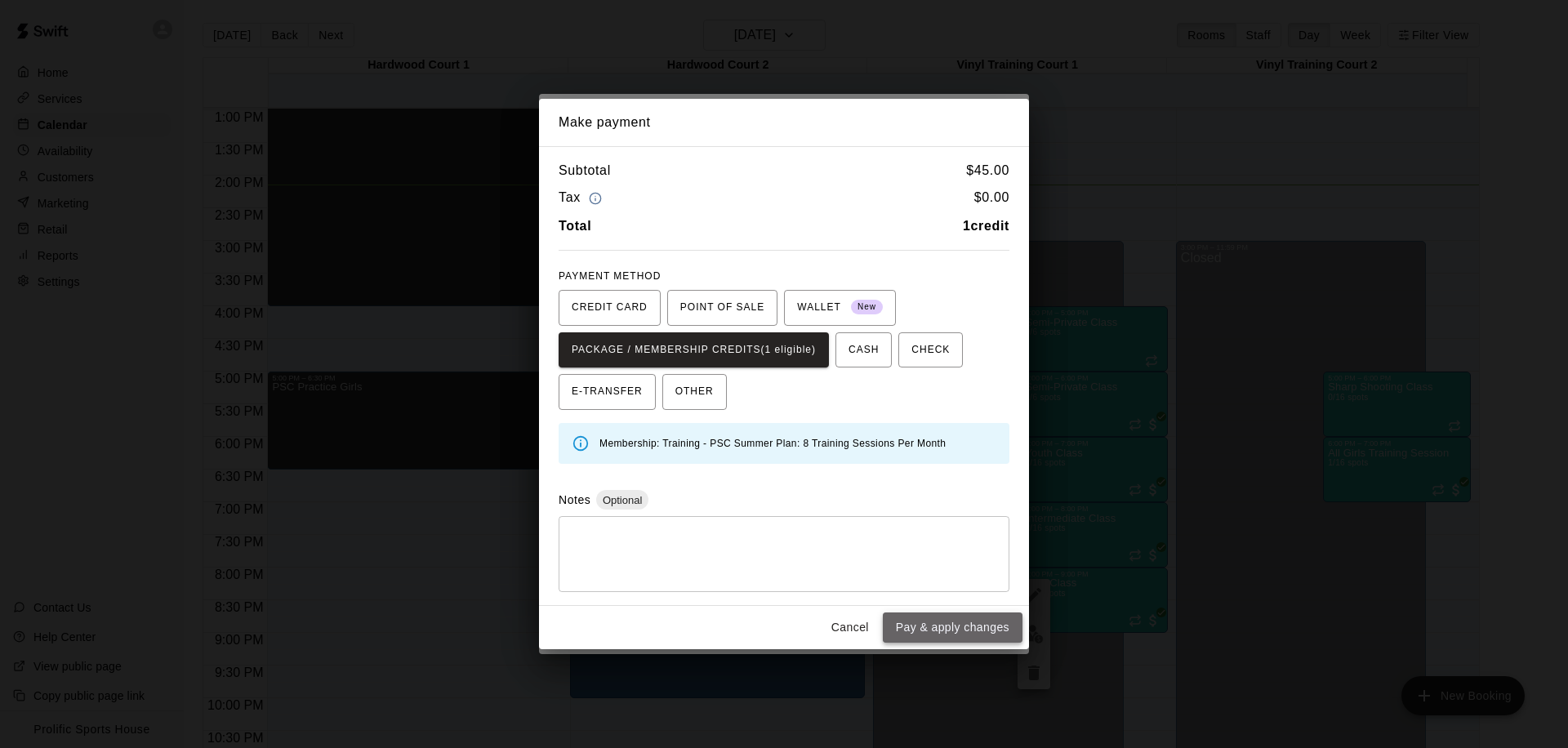
click at [952, 634] on button "Pay & apply changes" at bounding box center [952, 628] width 140 height 30
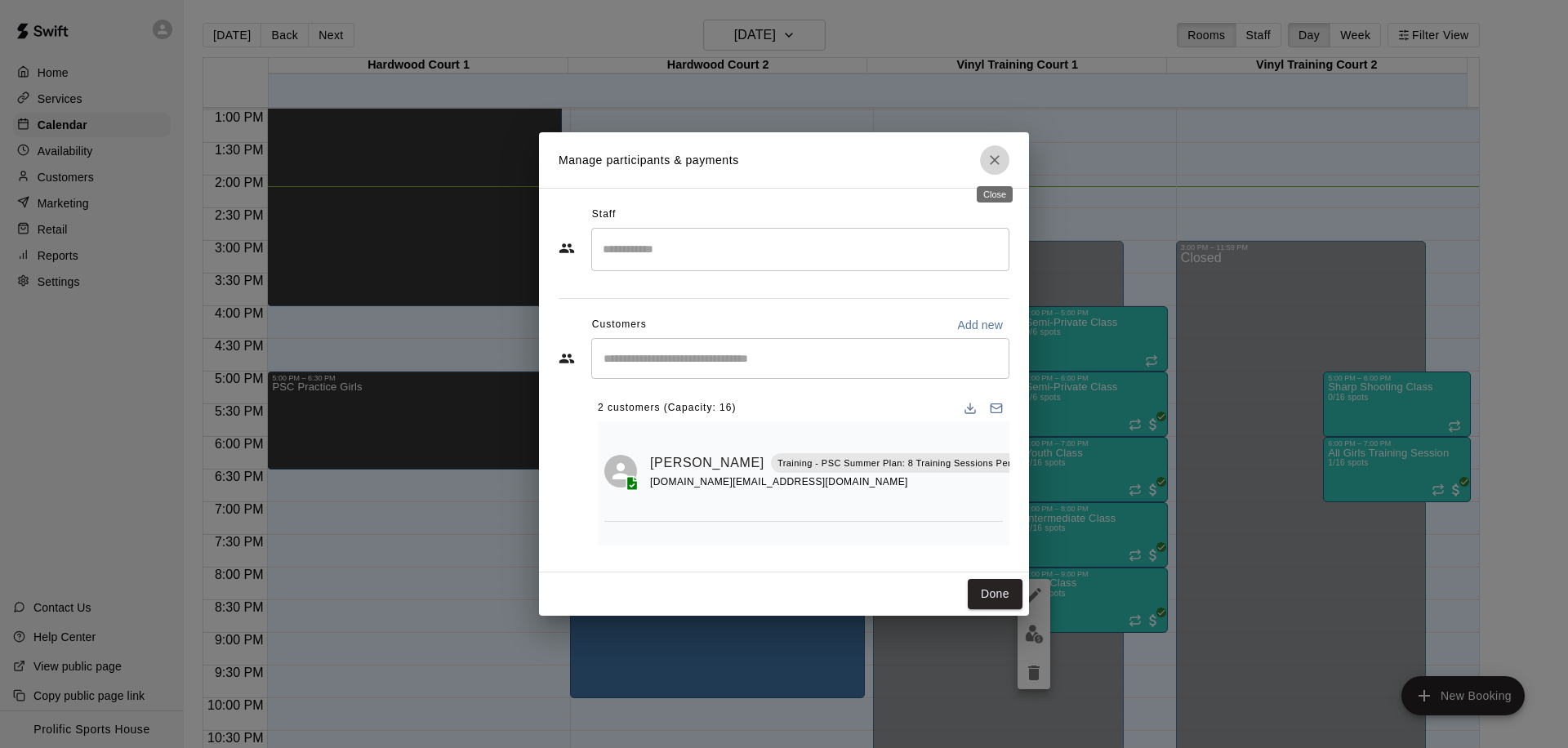
click at [995, 160] on icon "Close" at bounding box center [995, 160] width 9 height 9
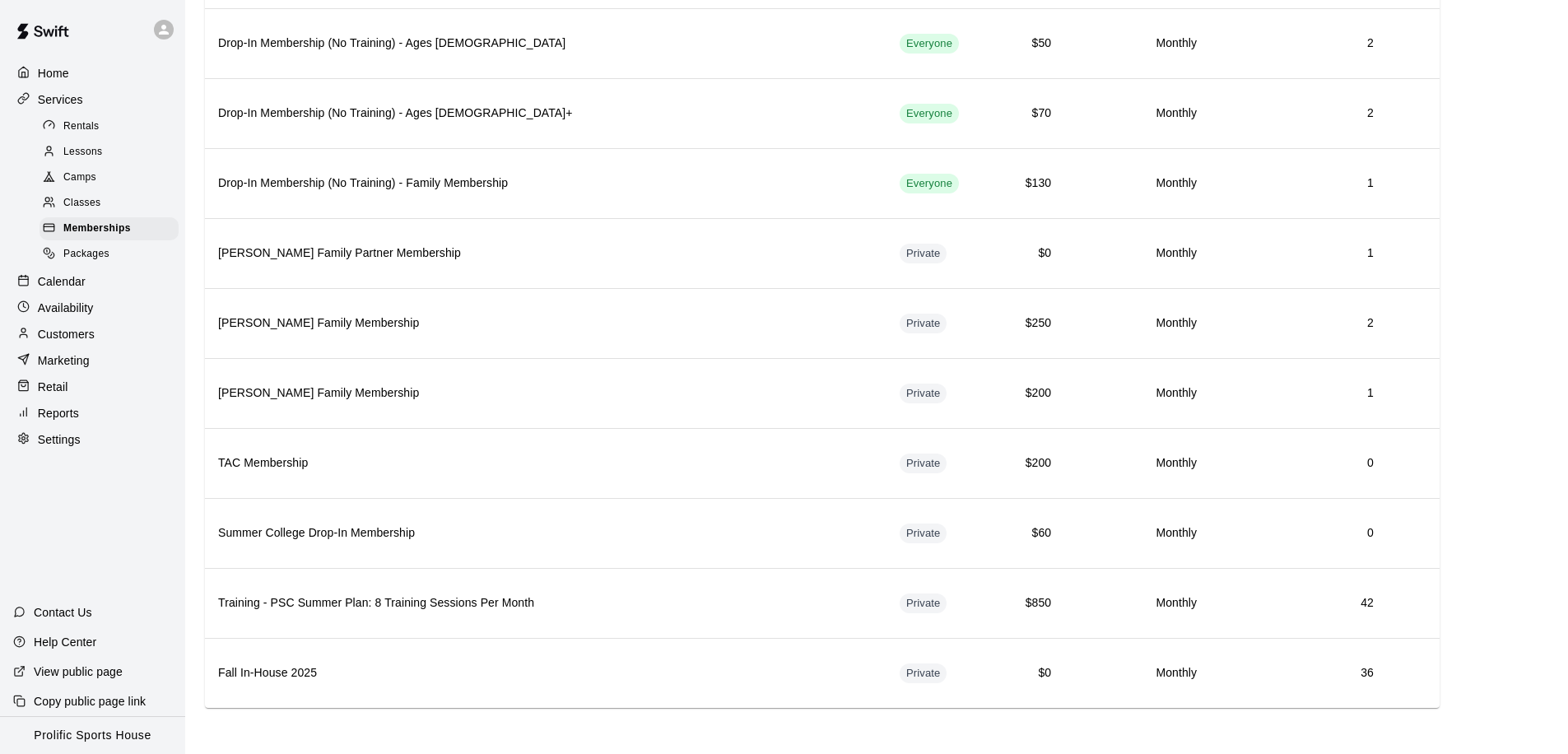
scroll to position [994, 0]
click at [66, 286] on p "Calendar" at bounding box center [61, 281] width 47 height 16
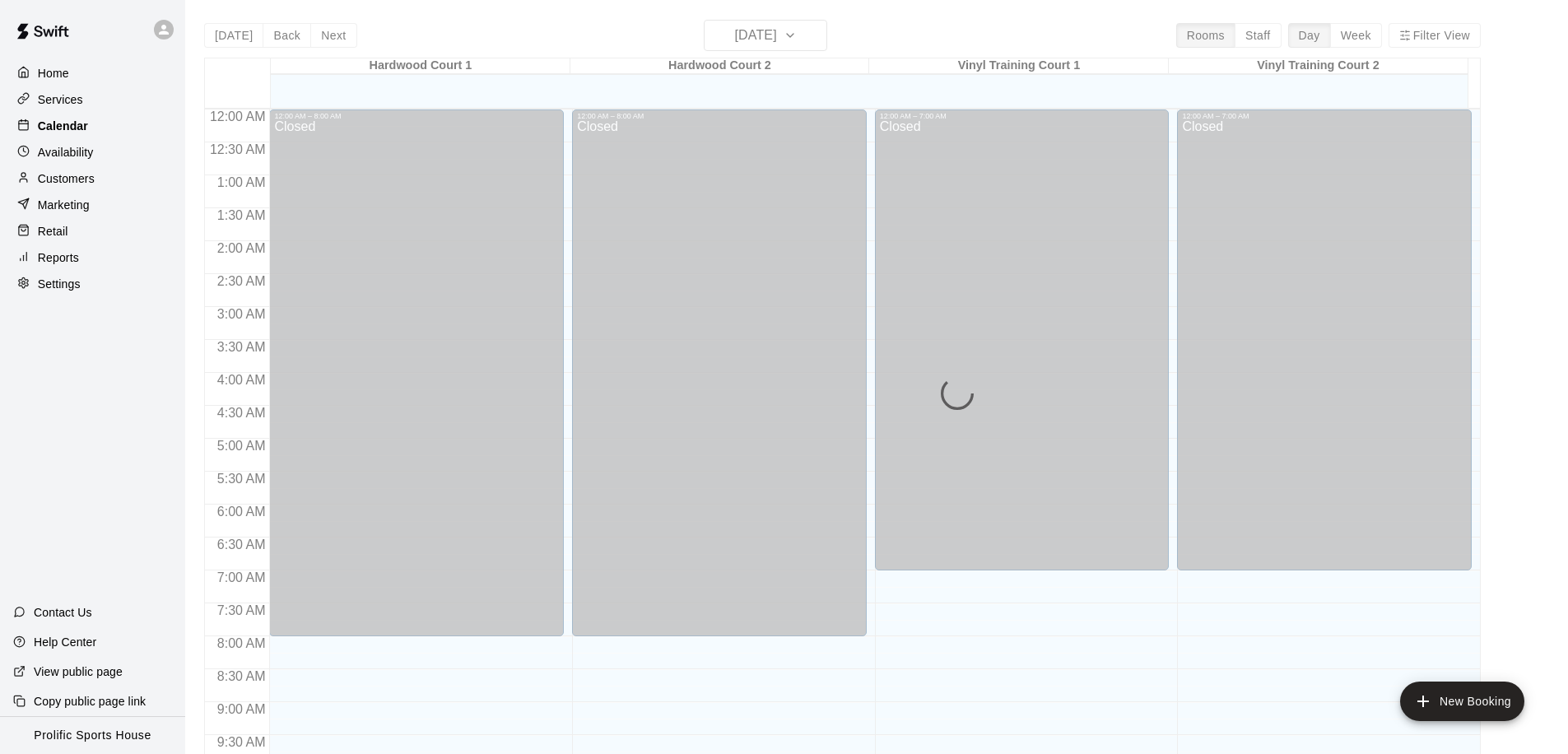
scroll to position [868, 0]
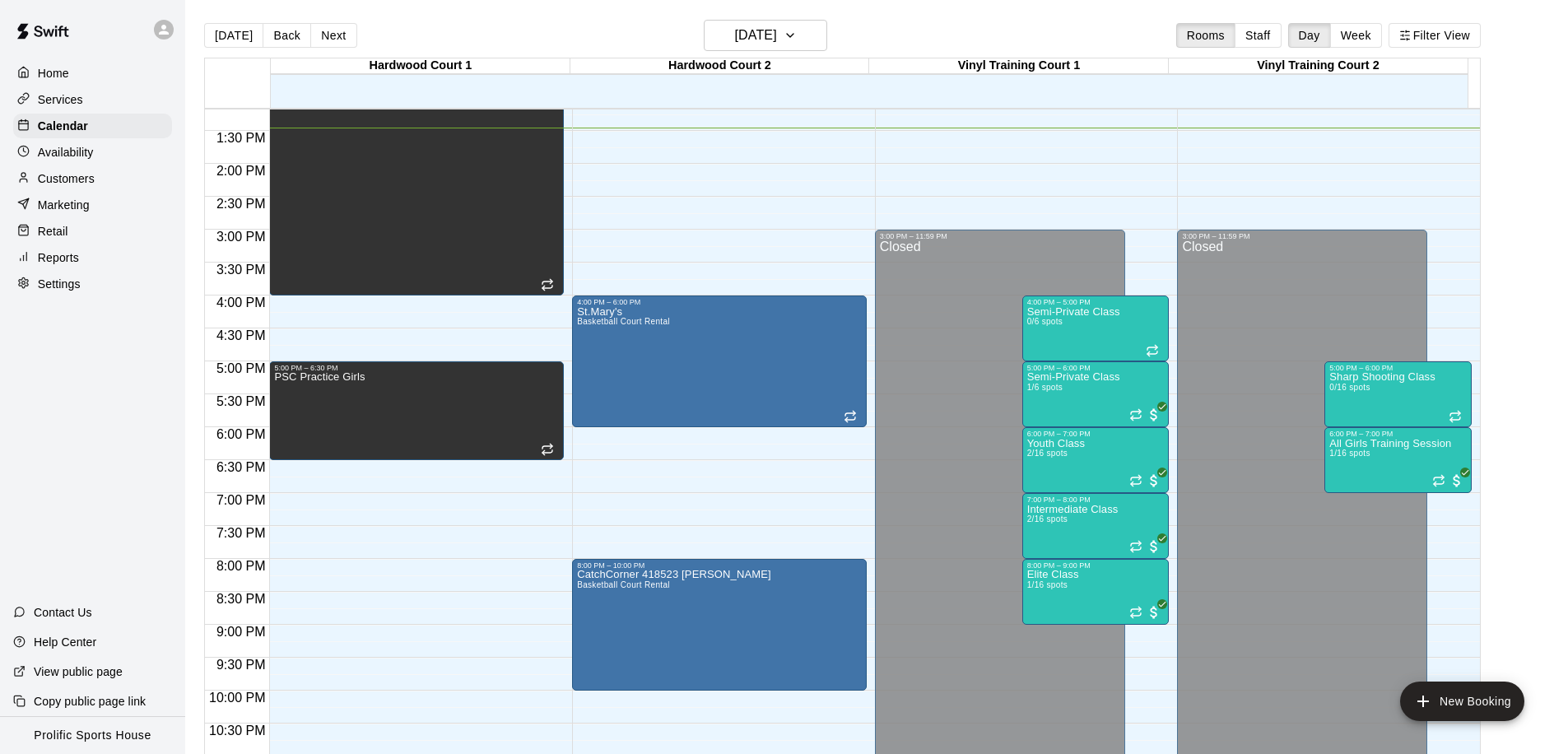
click at [162, 38] on div at bounding box center [164, 29] width 20 height 20
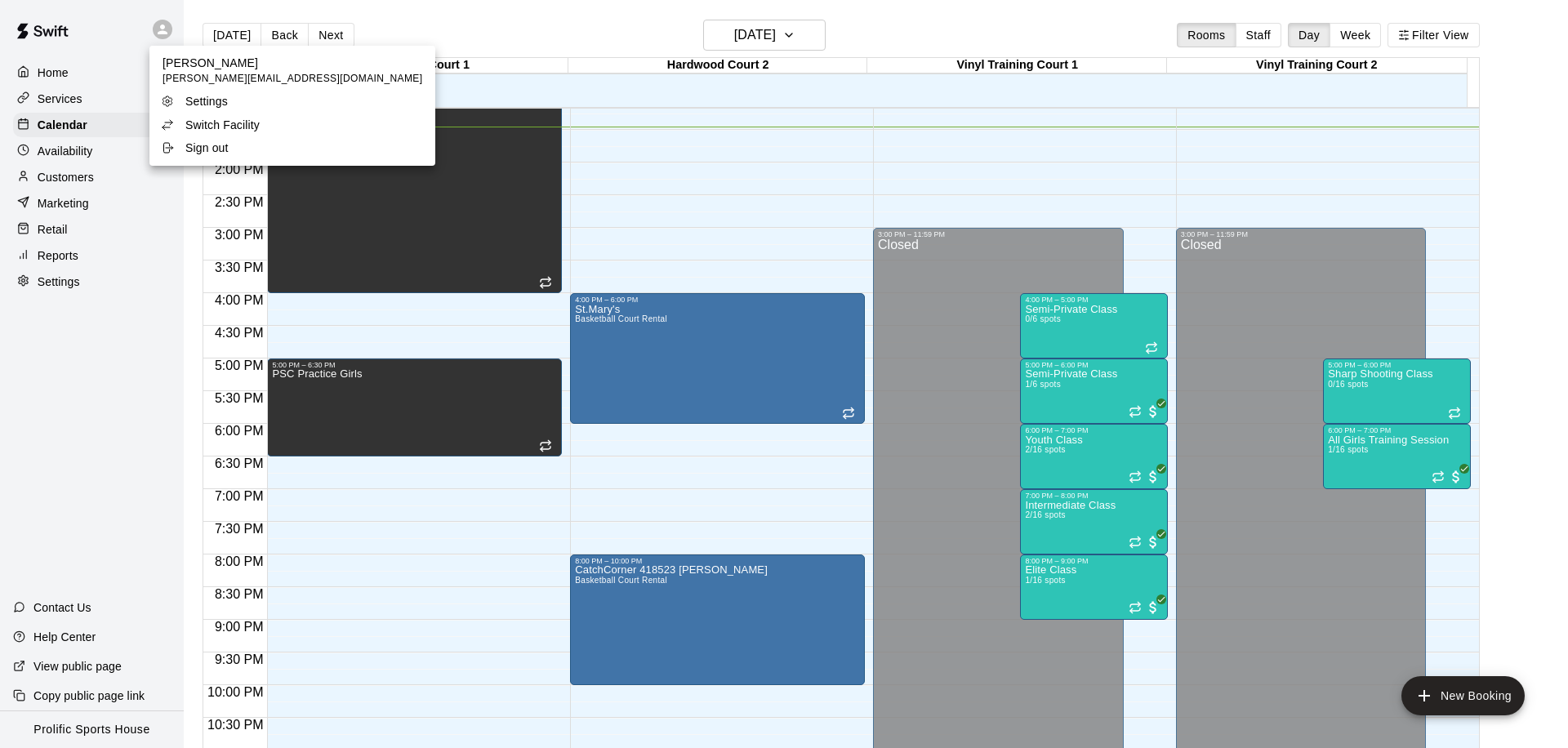
click at [236, 129] on p "Switch Facility" at bounding box center [222, 124] width 74 height 16
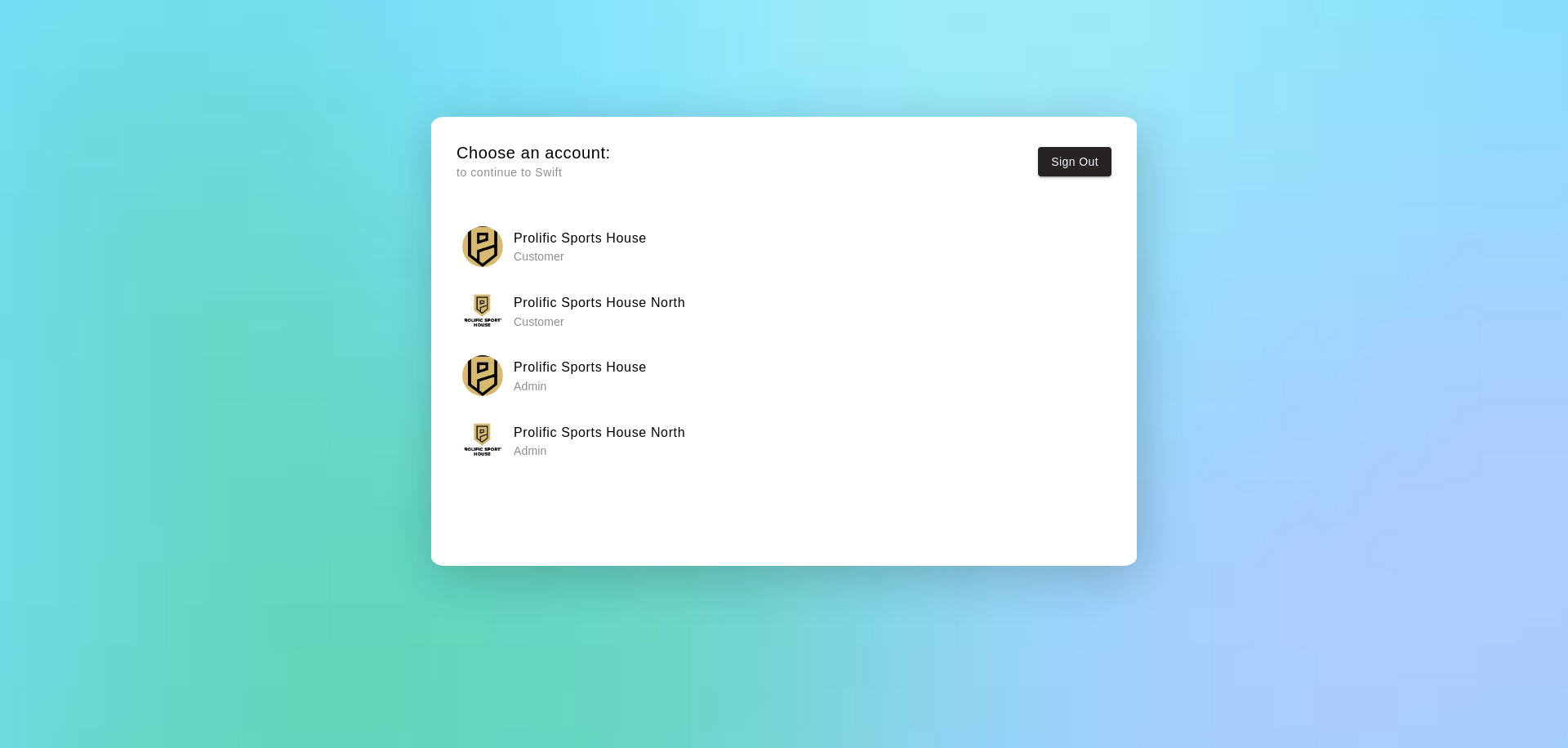
click at [657, 304] on h6 "Prolific Sports House North" at bounding box center [599, 303] width 172 height 22
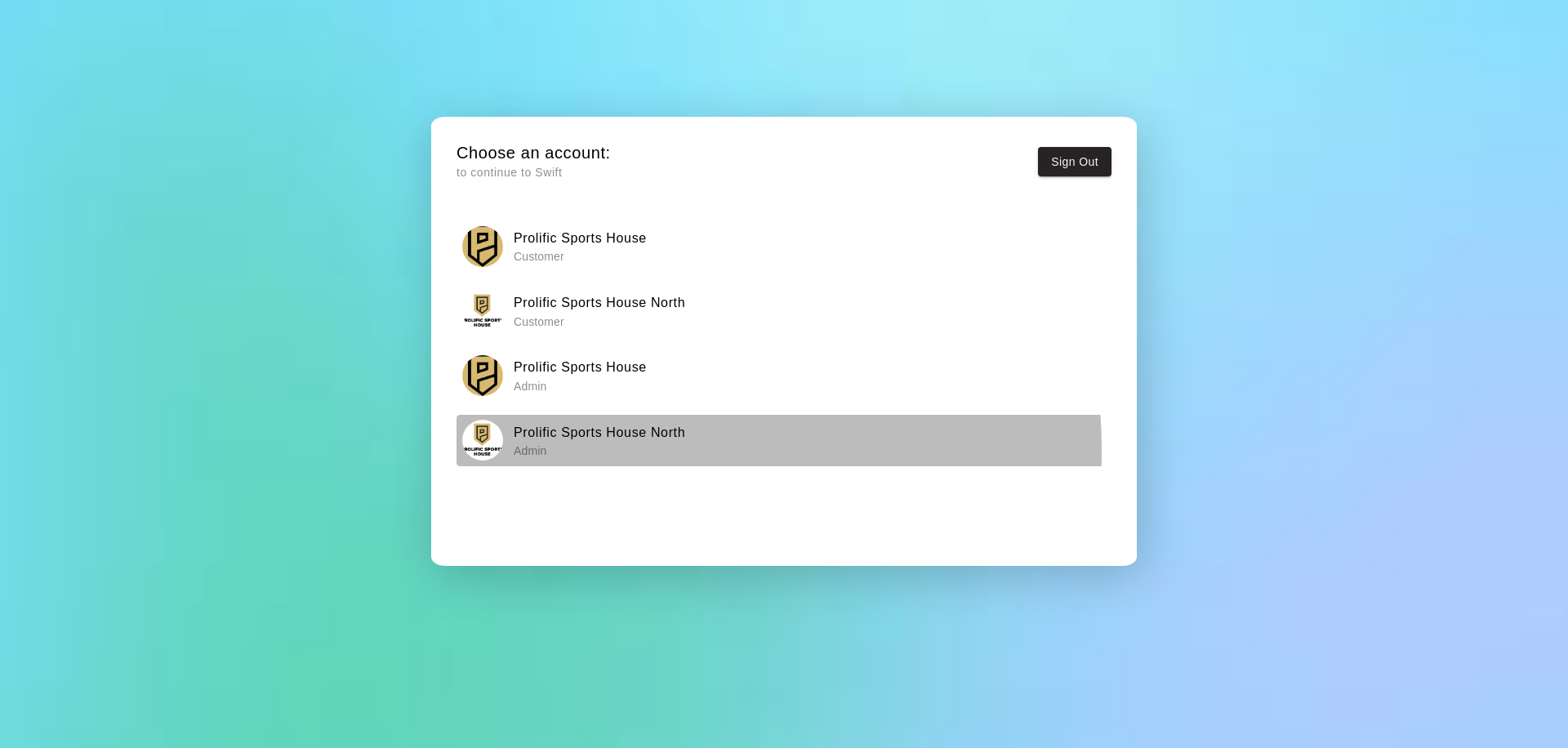
click at [545, 435] on h6 "Prolific Sports House North" at bounding box center [599, 433] width 172 height 22
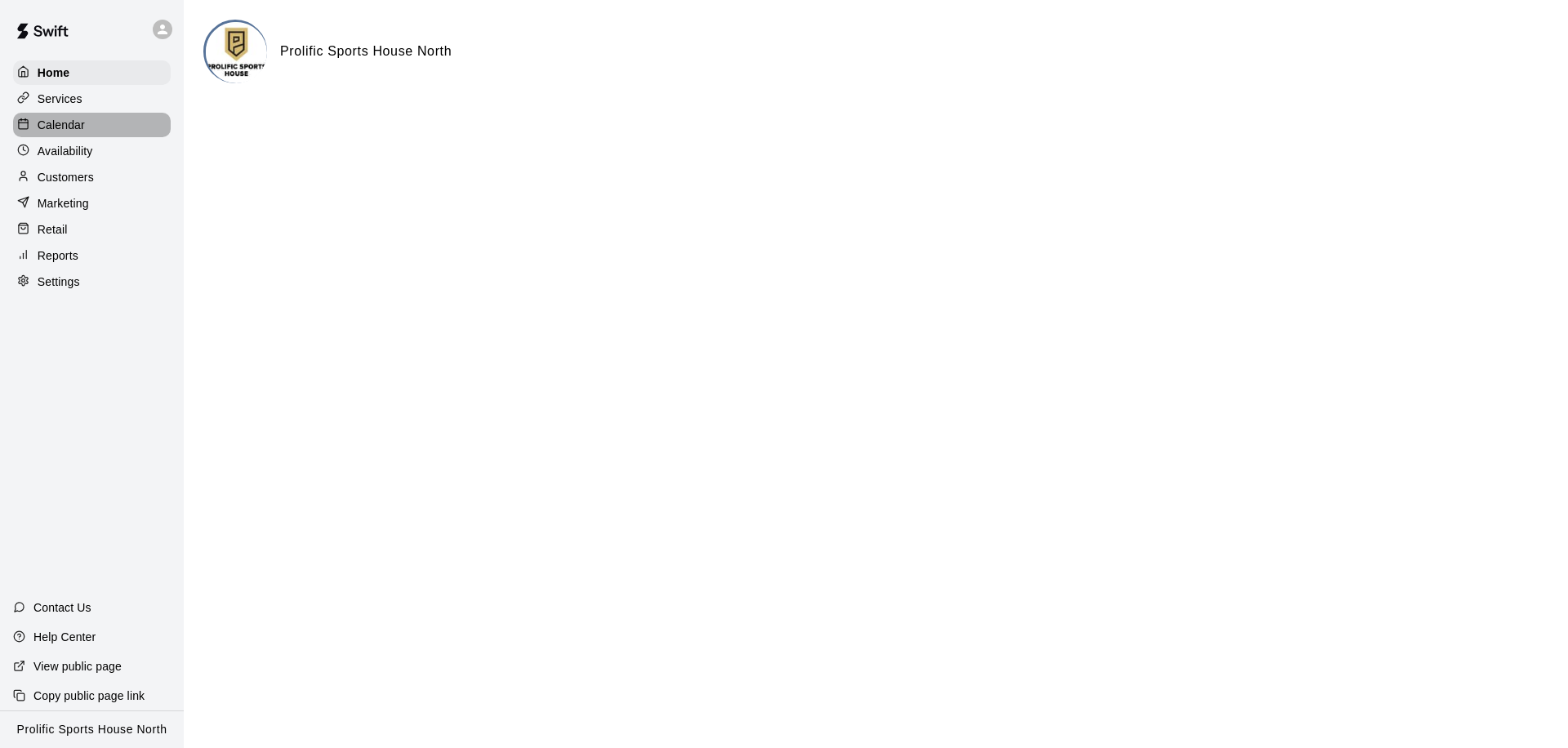
click at [76, 124] on p "Calendar" at bounding box center [61, 124] width 47 height 16
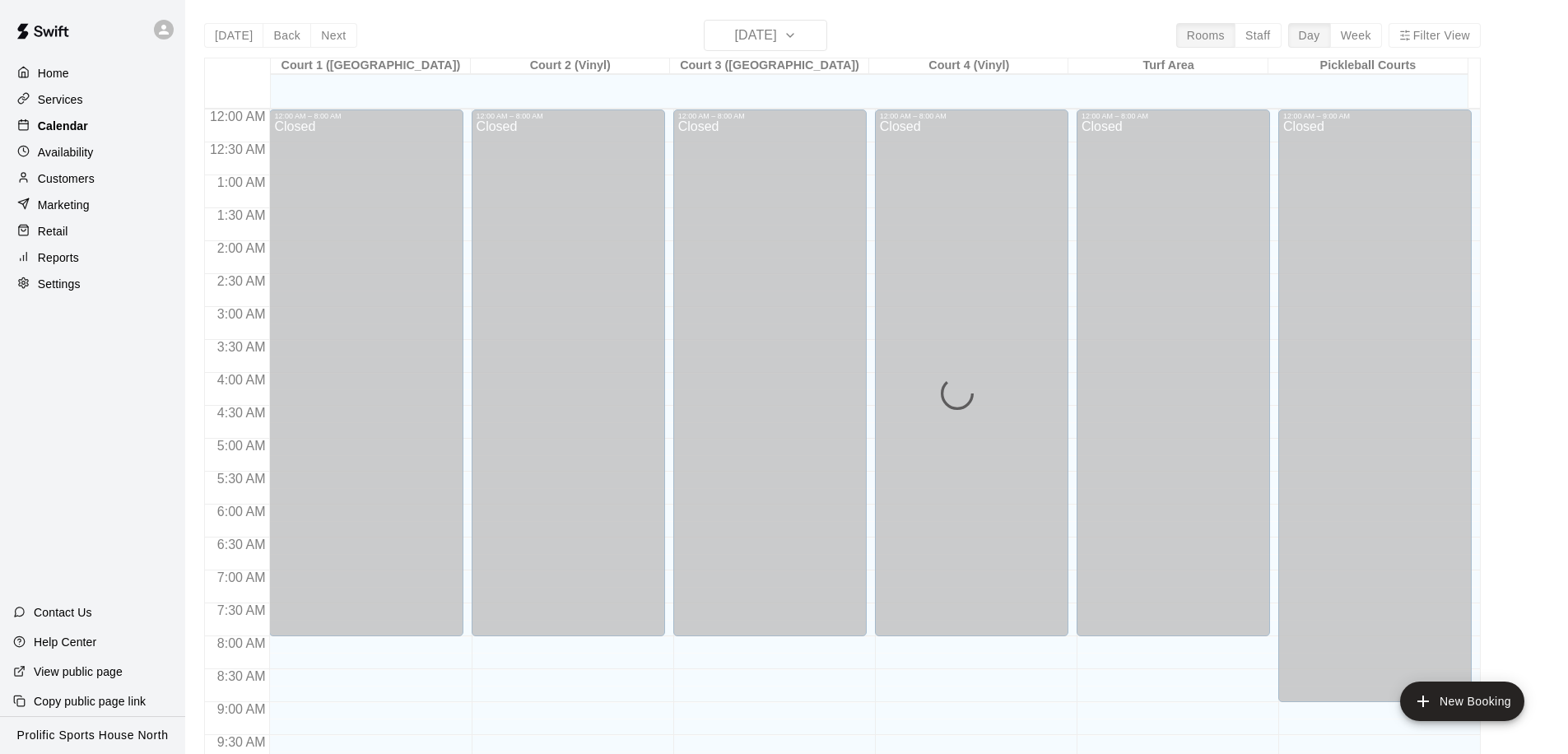
scroll to position [868, 0]
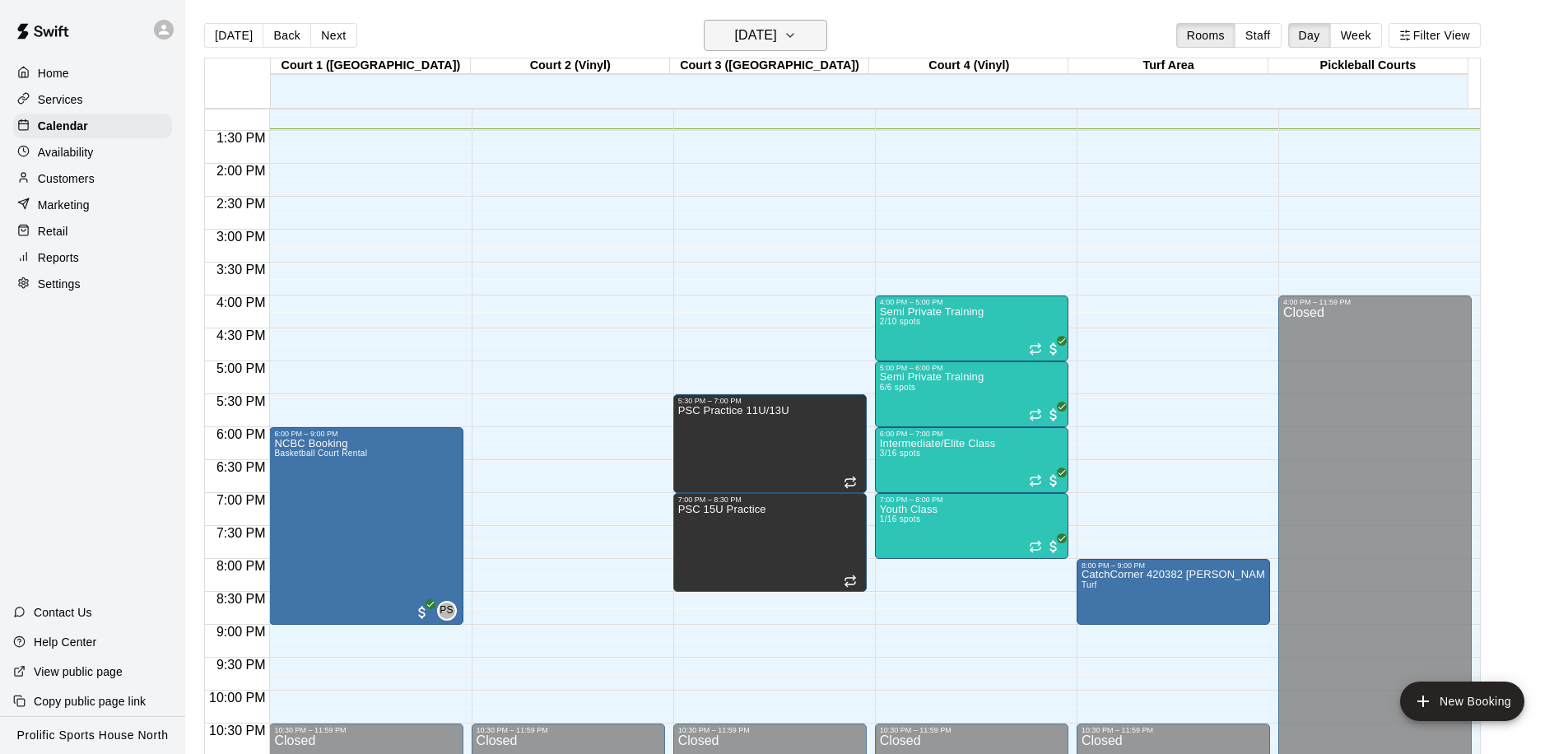
click at [777, 26] on h6 "[DATE]" at bounding box center [756, 35] width 42 height 23
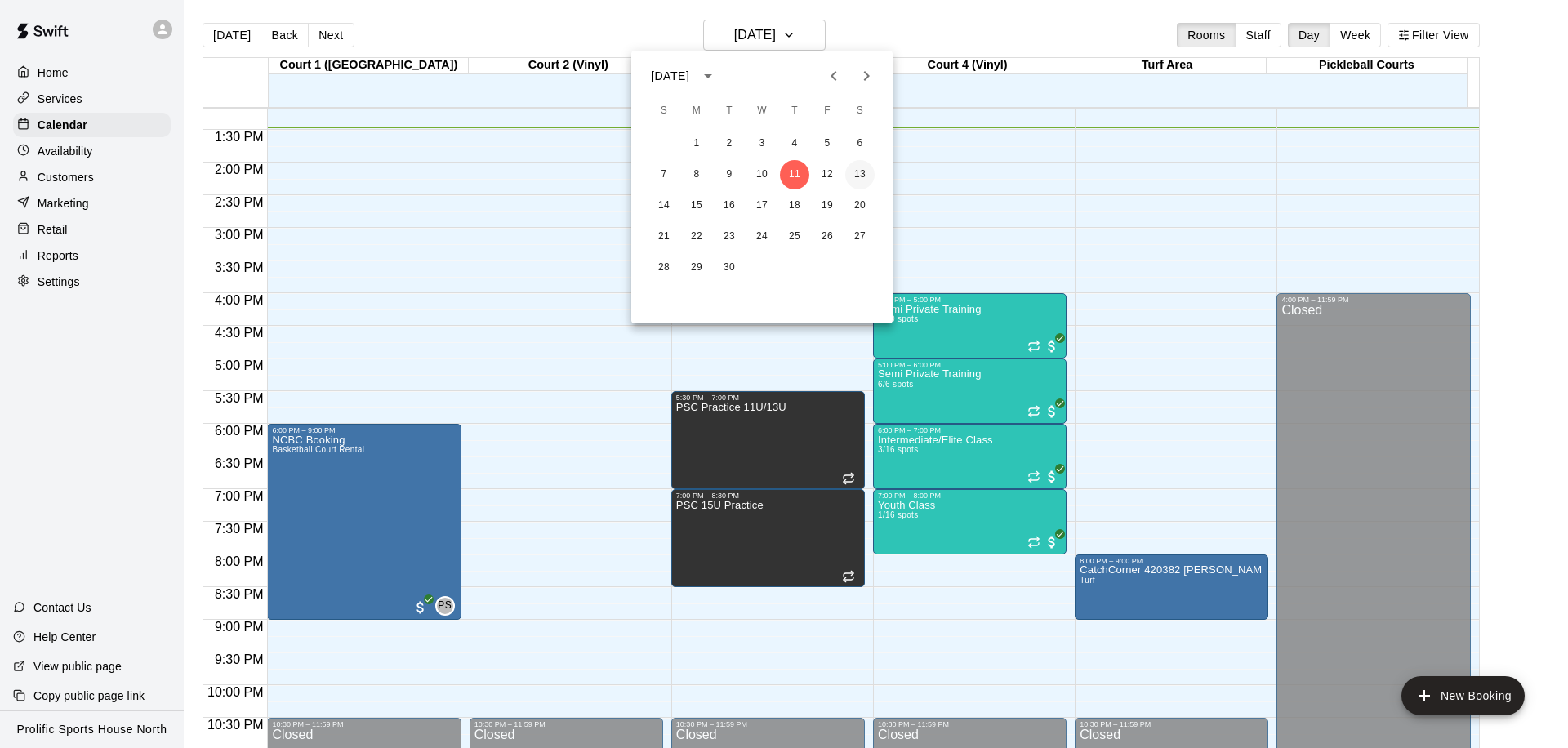
click at [861, 170] on button "13" at bounding box center [860, 175] width 29 height 29
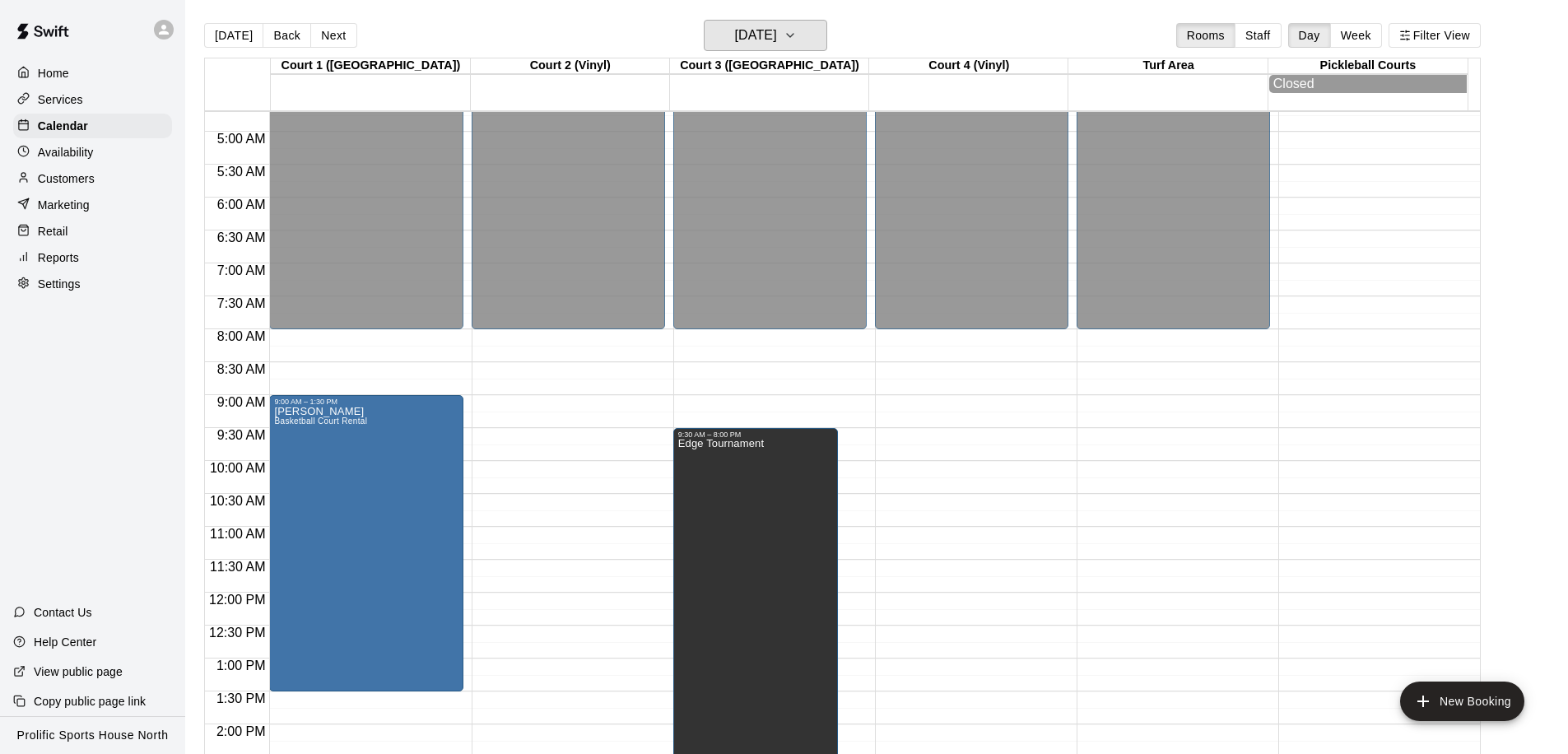
scroll to position [334, 0]
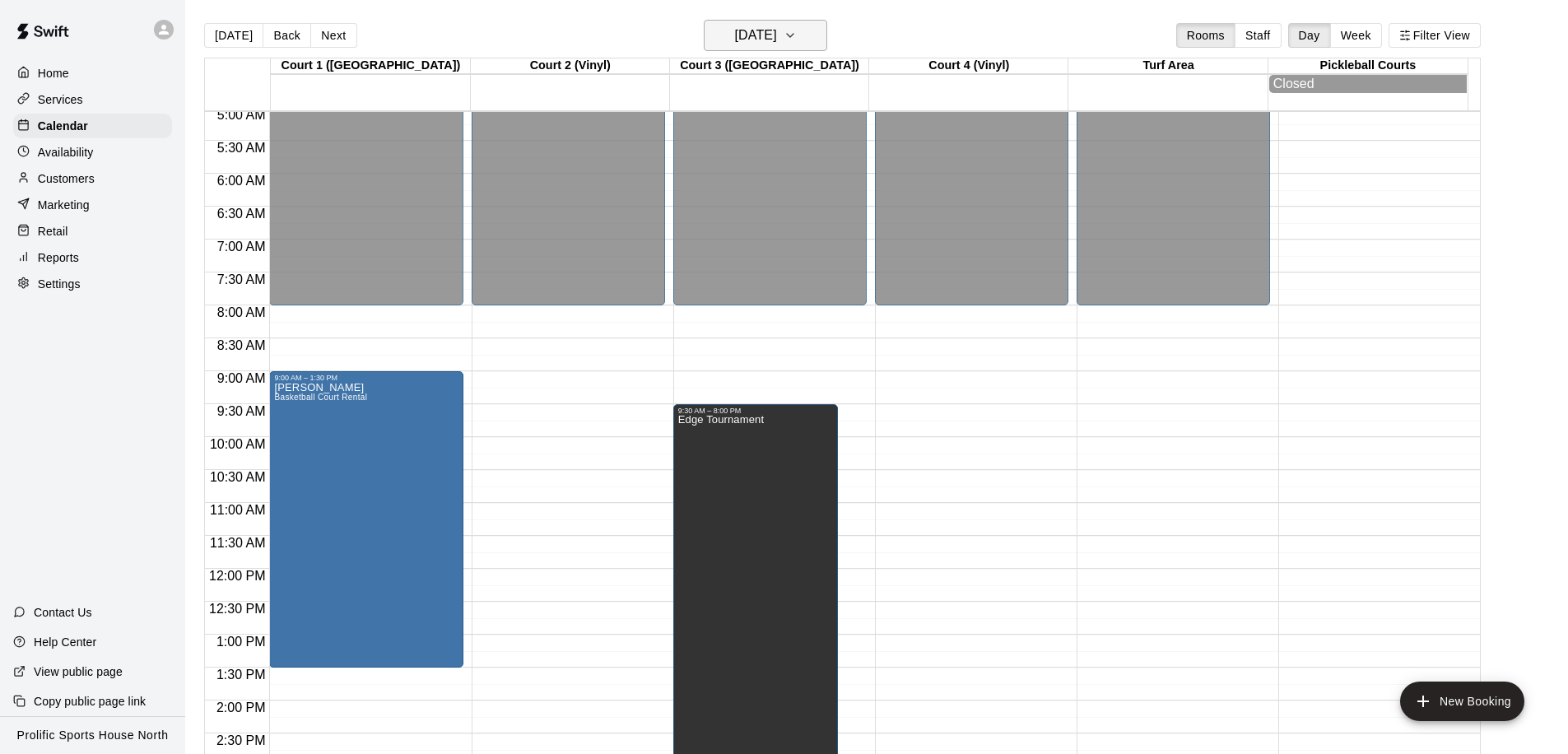
click at [797, 36] on icon "button" at bounding box center [791, 35] width 13 height 20
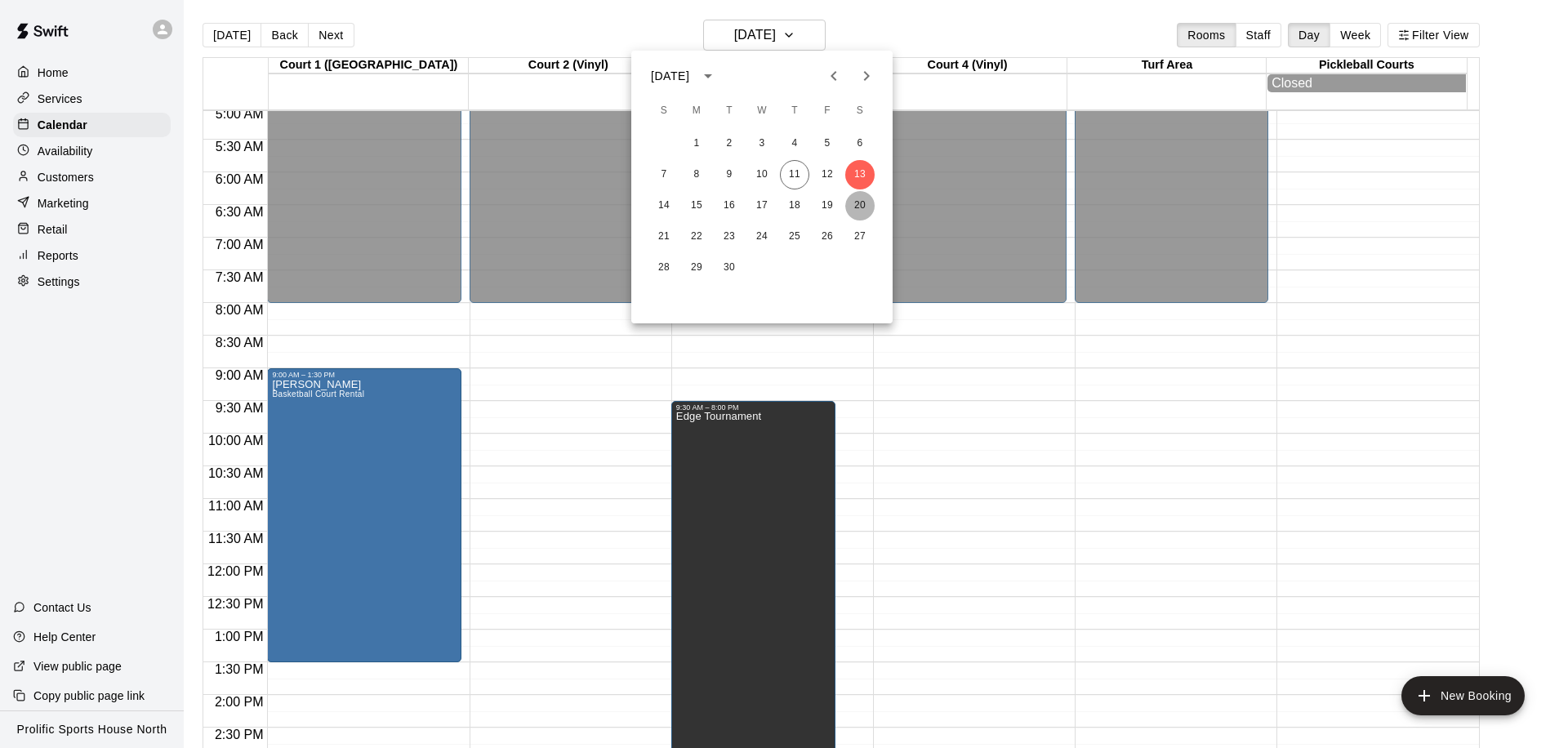
click at [863, 207] on button "20" at bounding box center [860, 206] width 29 height 29
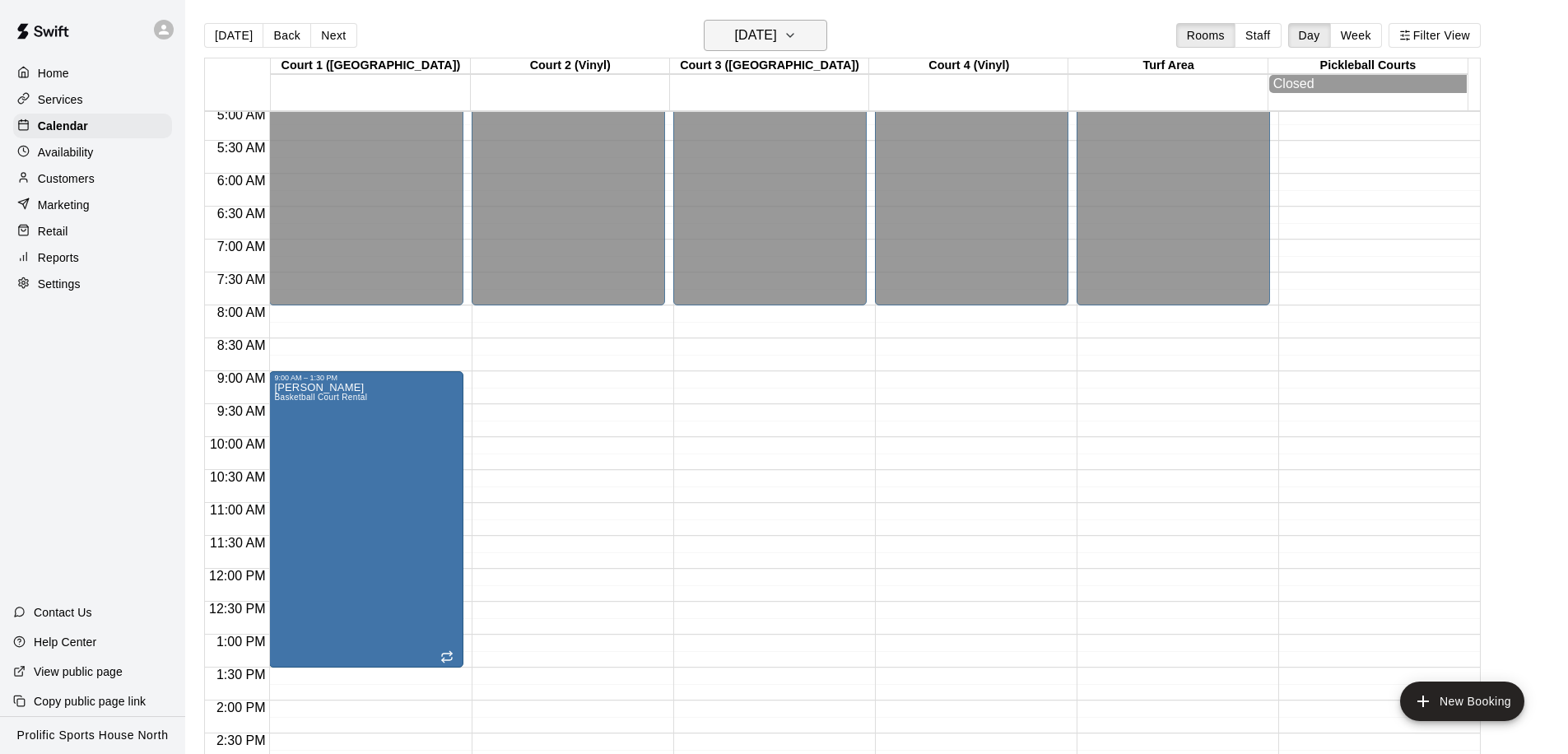
click at [797, 33] on icon "button" at bounding box center [791, 35] width 13 height 20
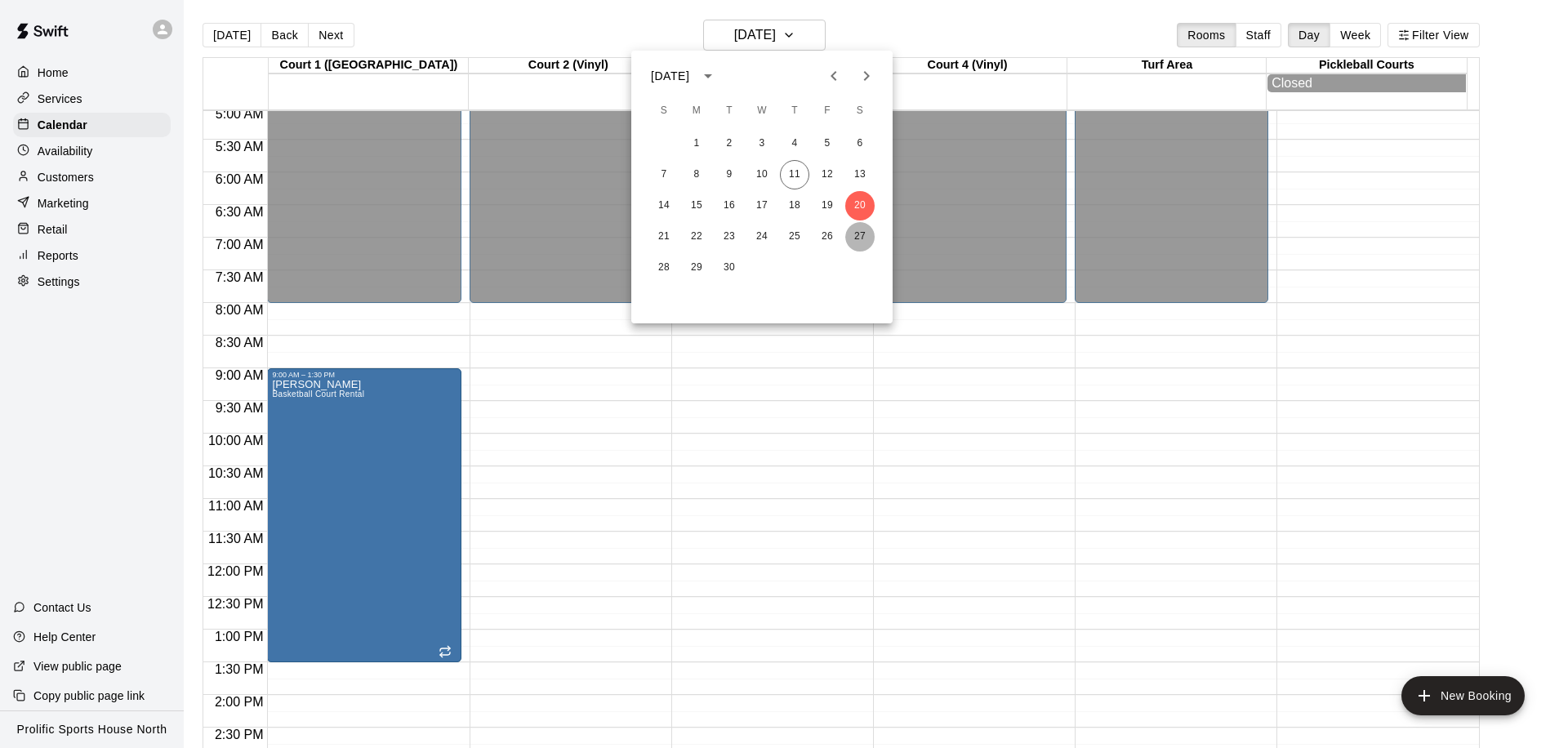
click at [865, 234] on button "27" at bounding box center [860, 237] width 29 height 29
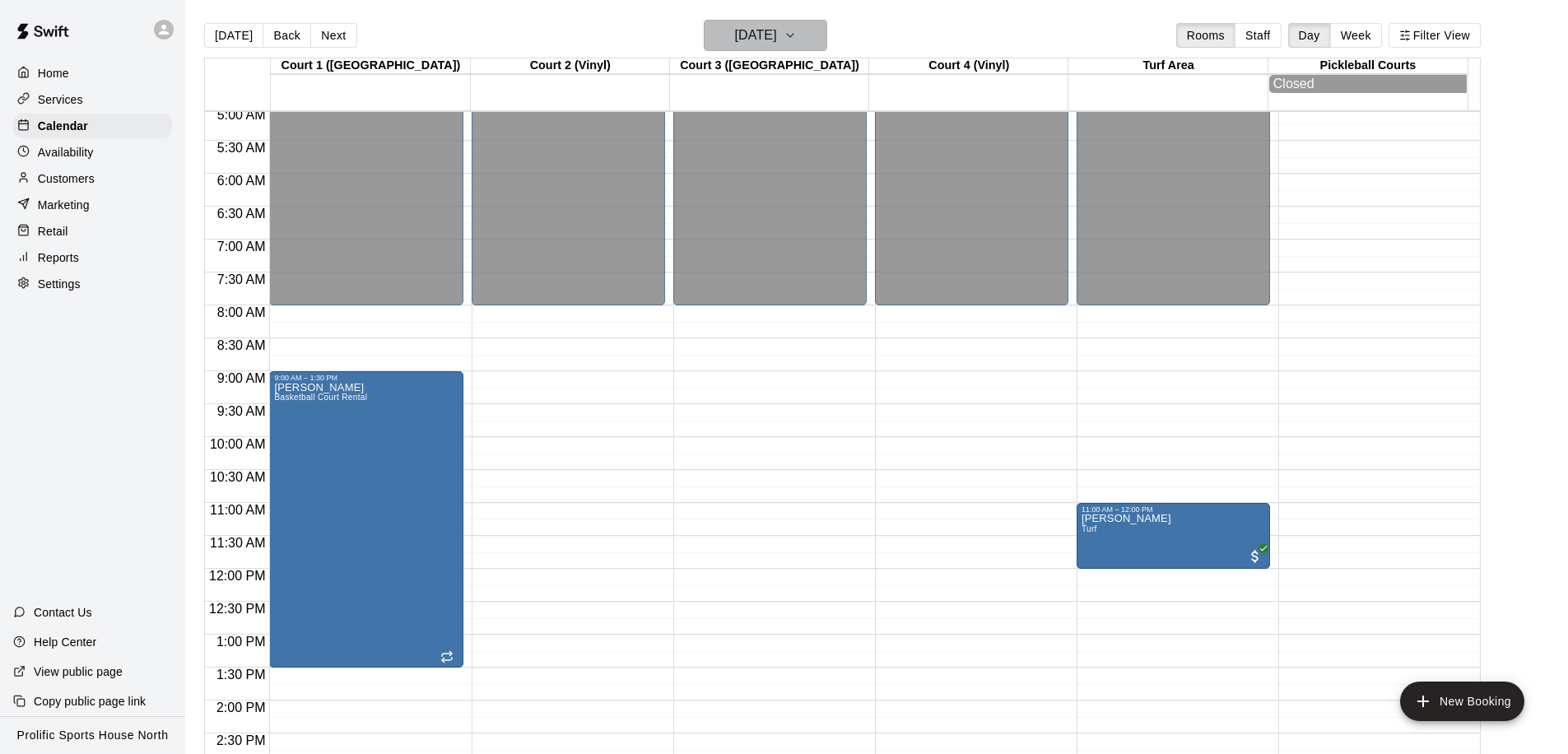
click at [797, 38] on icon "button" at bounding box center [791, 35] width 13 height 20
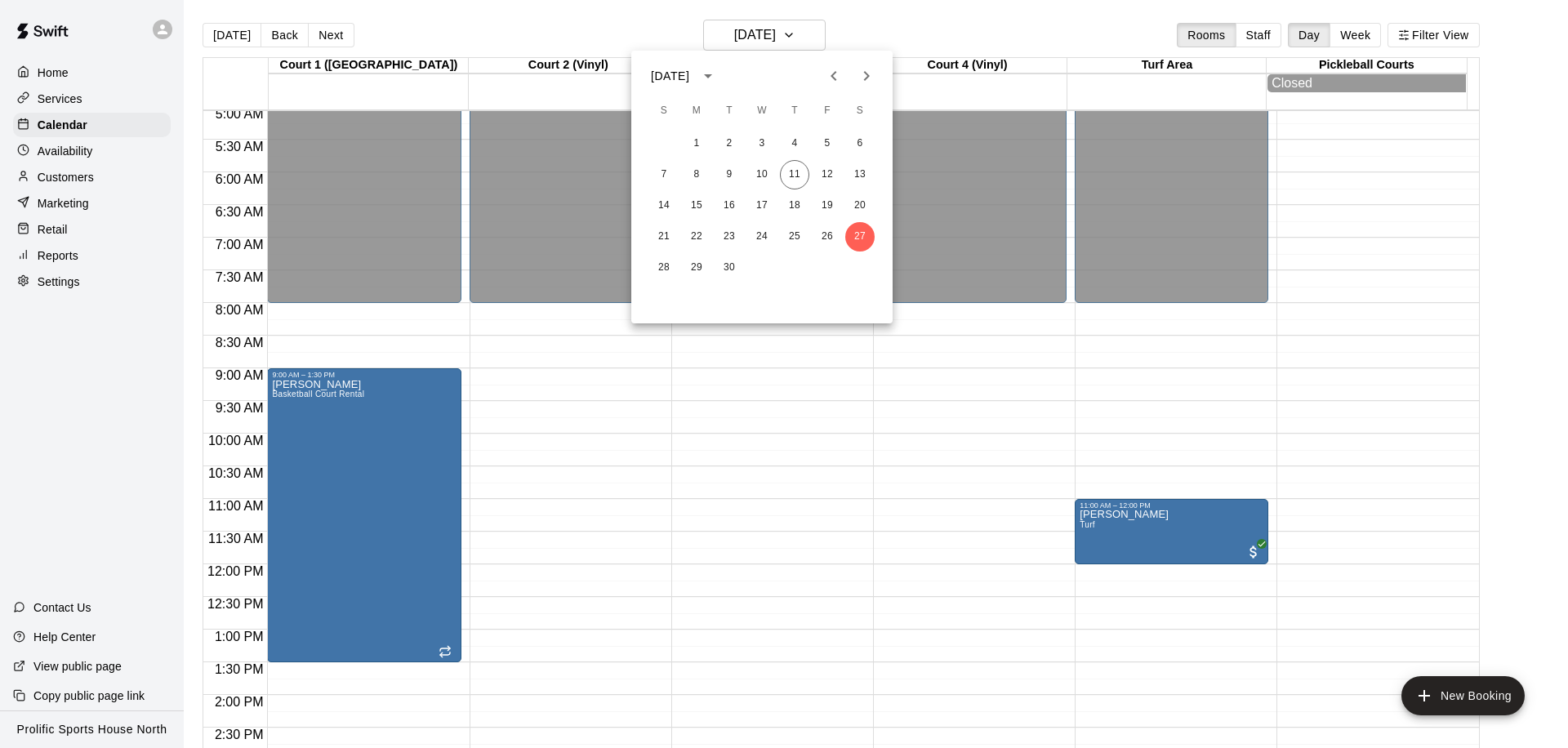
click at [868, 77] on icon "Next month" at bounding box center [867, 76] width 6 height 9
click at [860, 138] on button "4" at bounding box center [860, 144] width 29 height 29
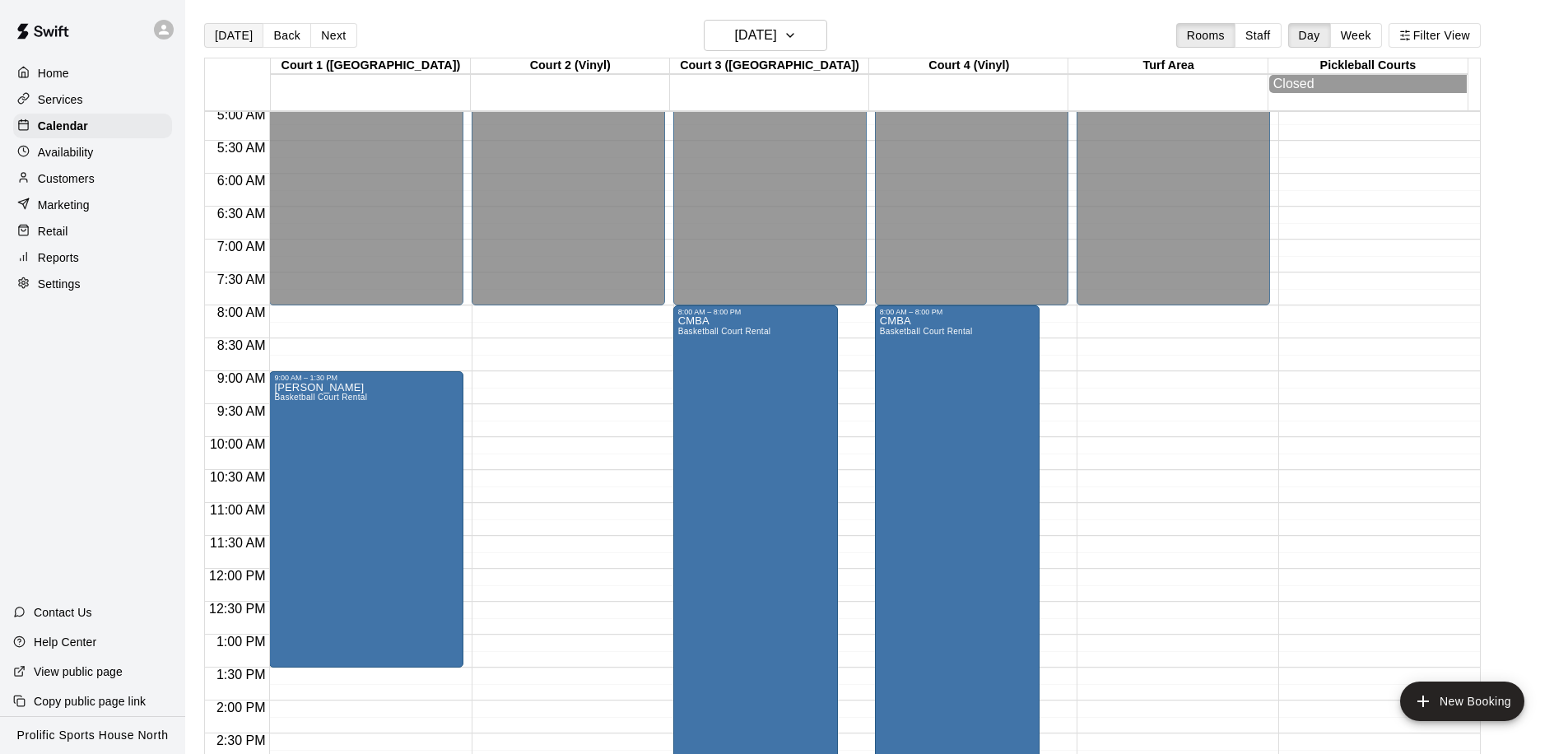
click at [215, 43] on button "[DATE]" at bounding box center [234, 35] width 60 height 25
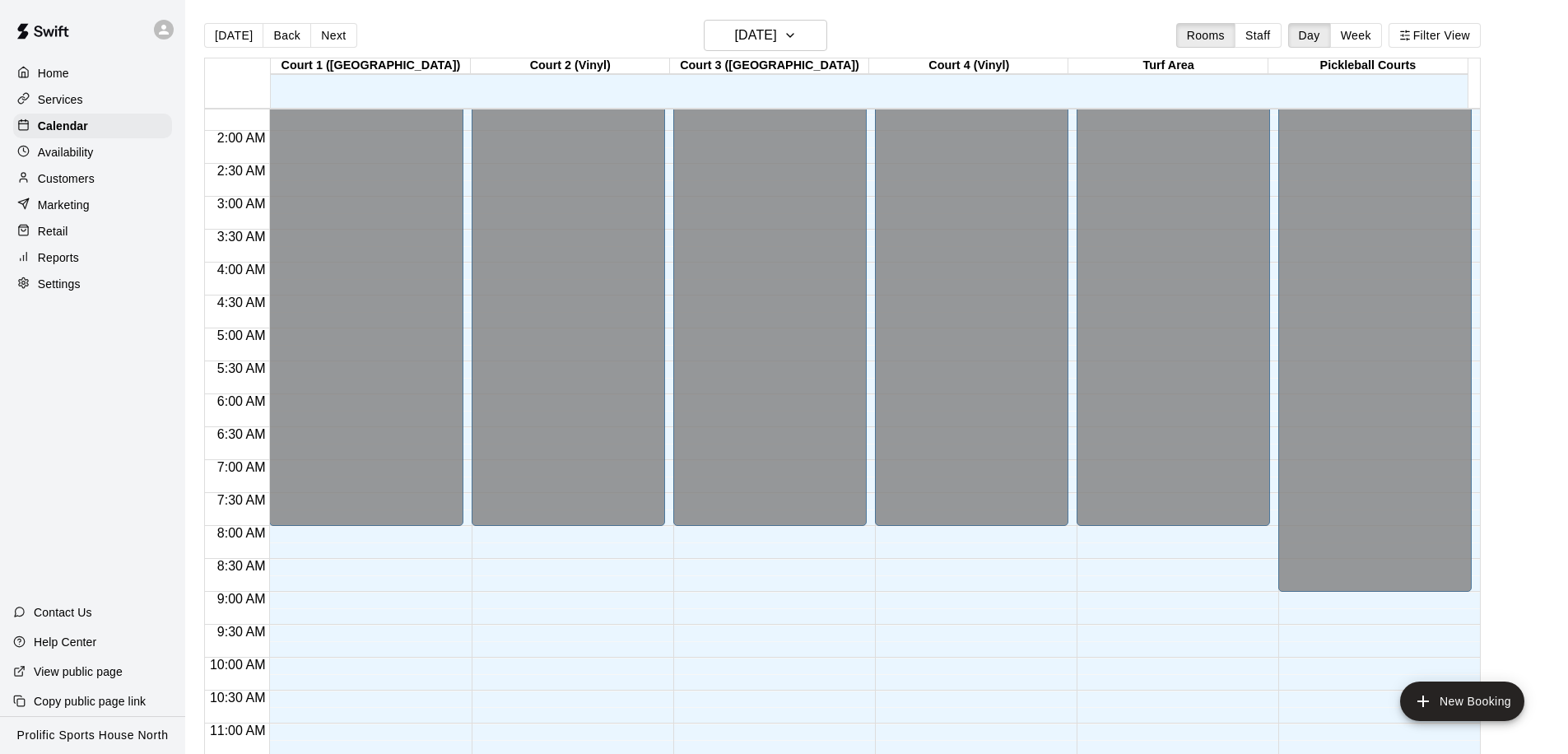
scroll to position [0, 0]
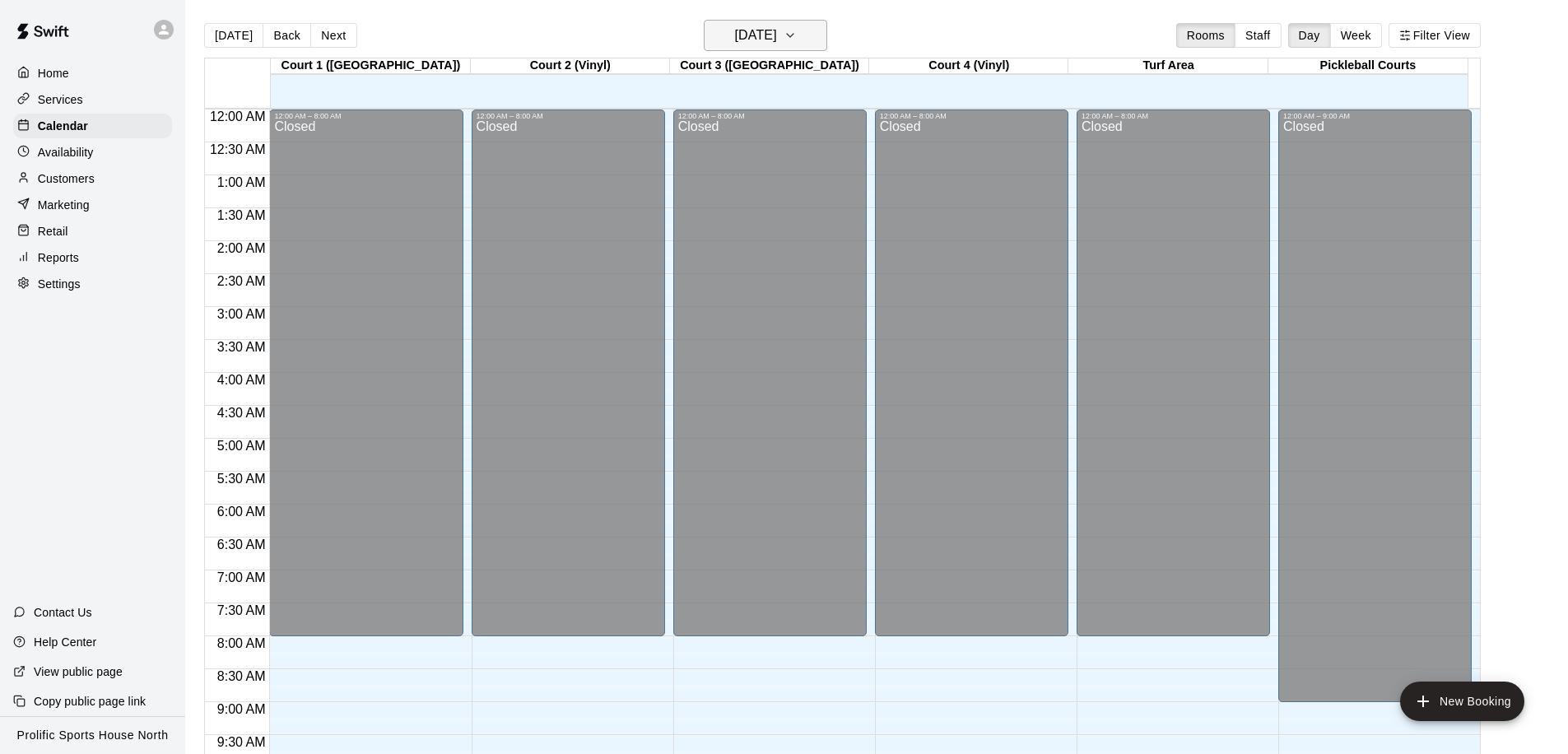
click at [797, 32] on icon "button" at bounding box center [791, 35] width 13 height 20
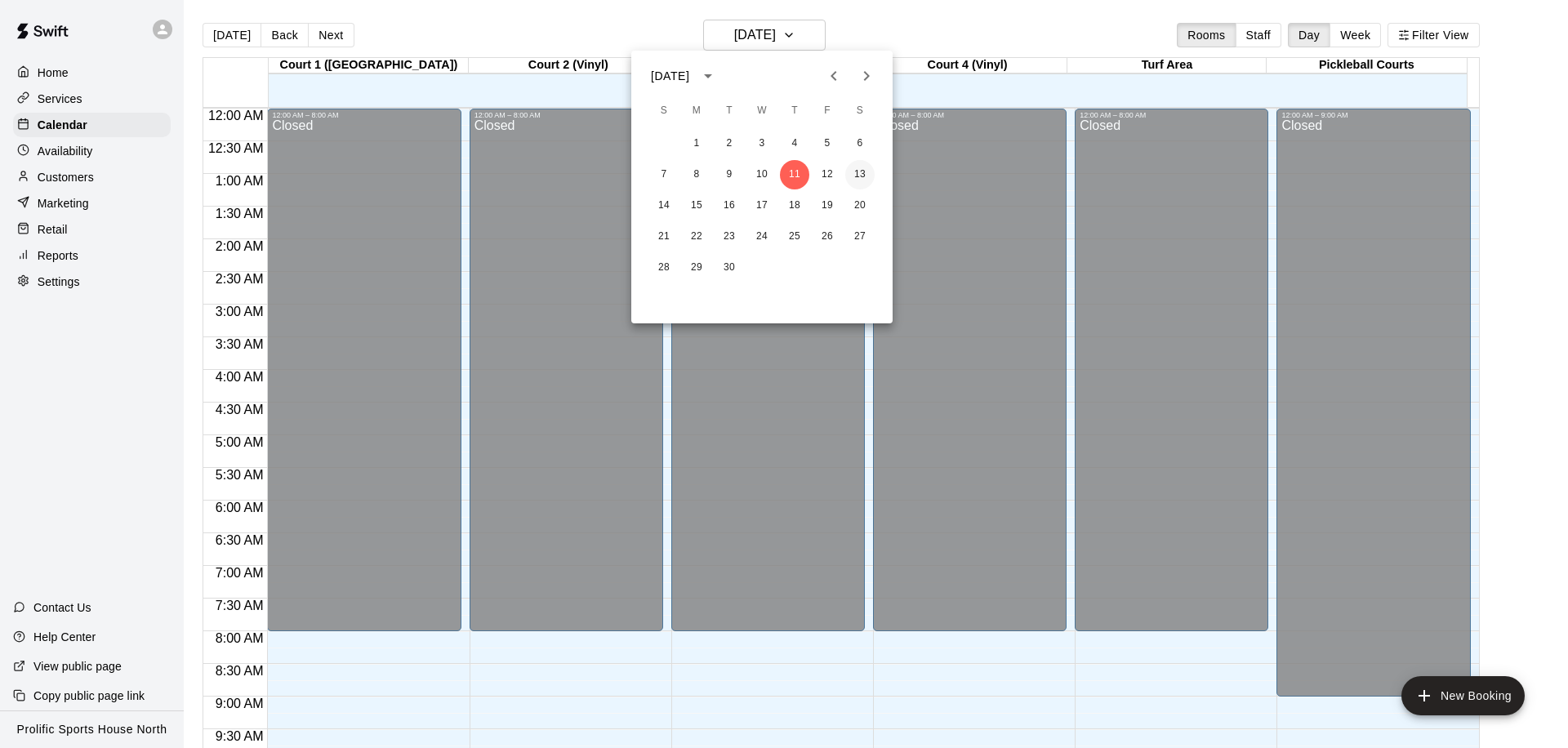
click at [867, 174] on button "13" at bounding box center [860, 175] width 29 height 29
